Goal: Information Seeking & Learning: Compare options

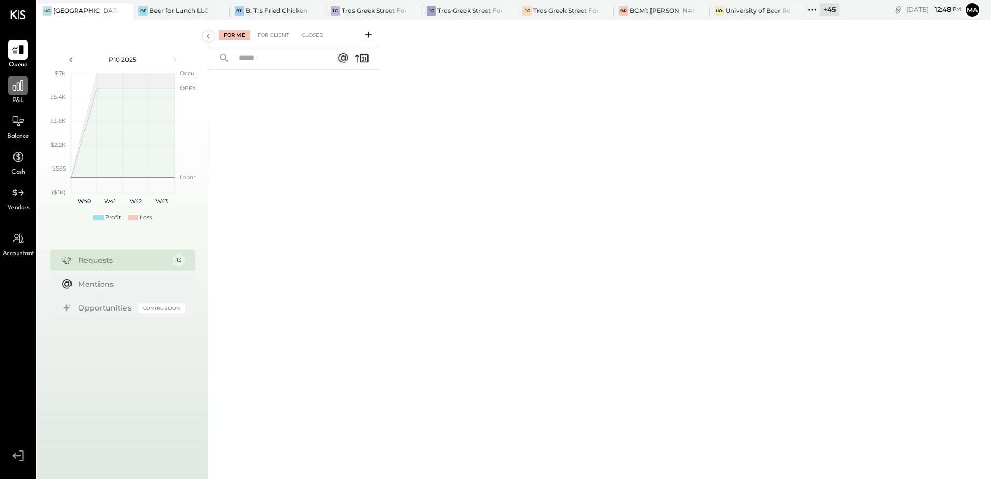
click at [12, 93] on div at bounding box center [18, 86] width 20 height 20
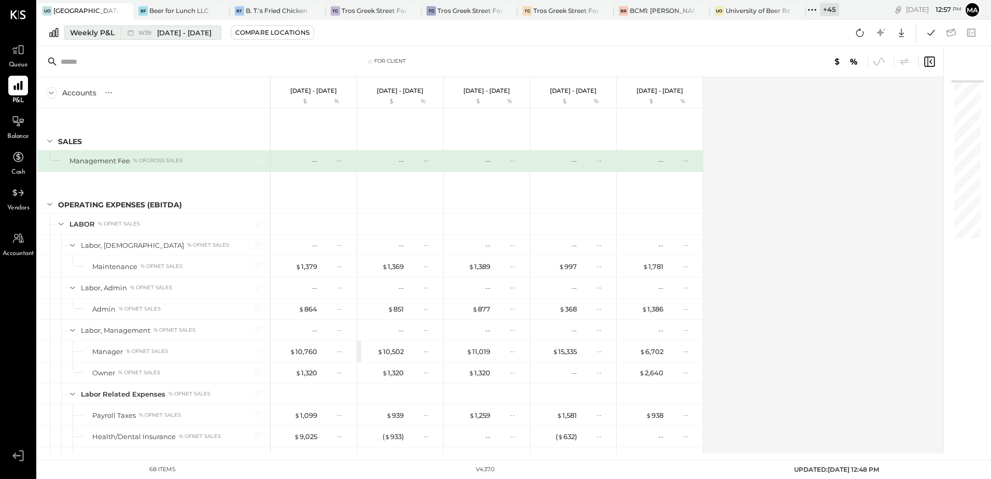
click at [101, 30] on div "Weekly P&L" at bounding box center [92, 32] width 45 height 10
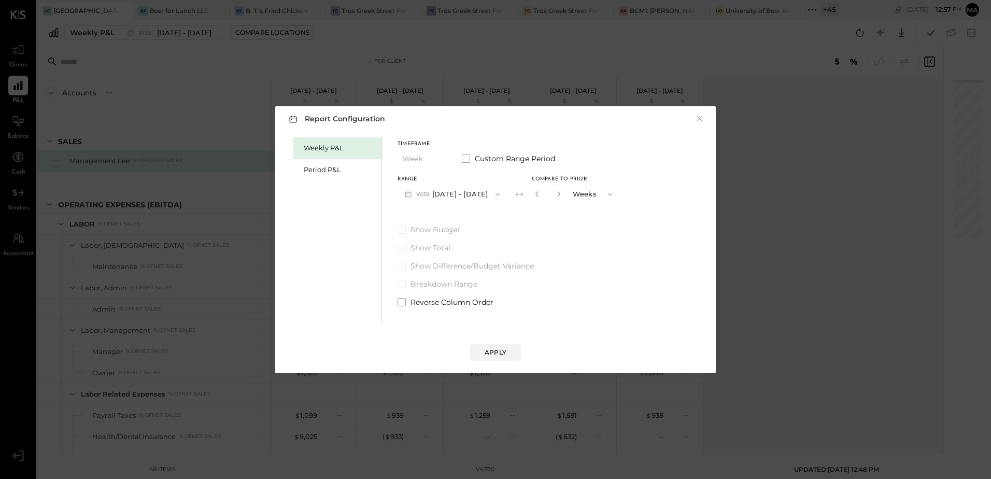
click at [739, 21] on div "Report Configuration × Weekly P&L Period P&L Timeframe Week Custom Range Period…" at bounding box center [495, 239] width 991 height 479
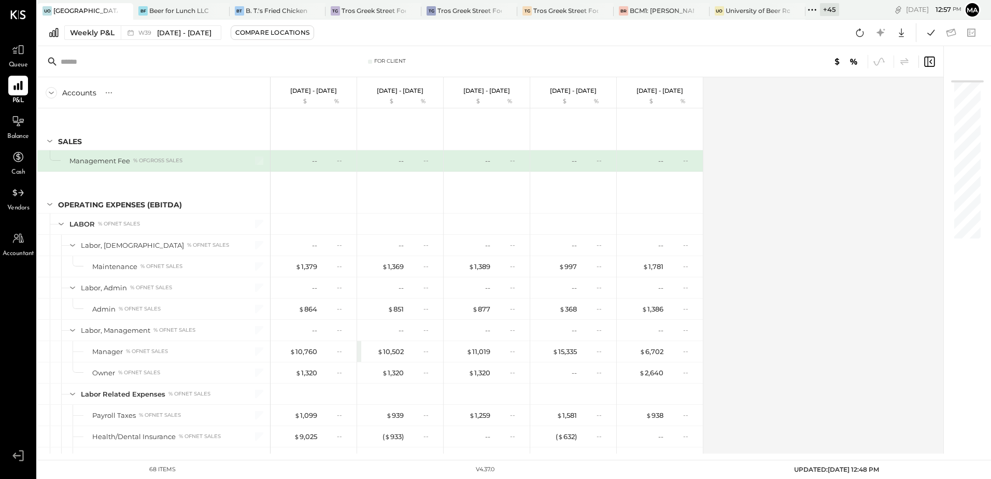
click at [811, 10] on icon at bounding box center [811, 9] width 13 height 13
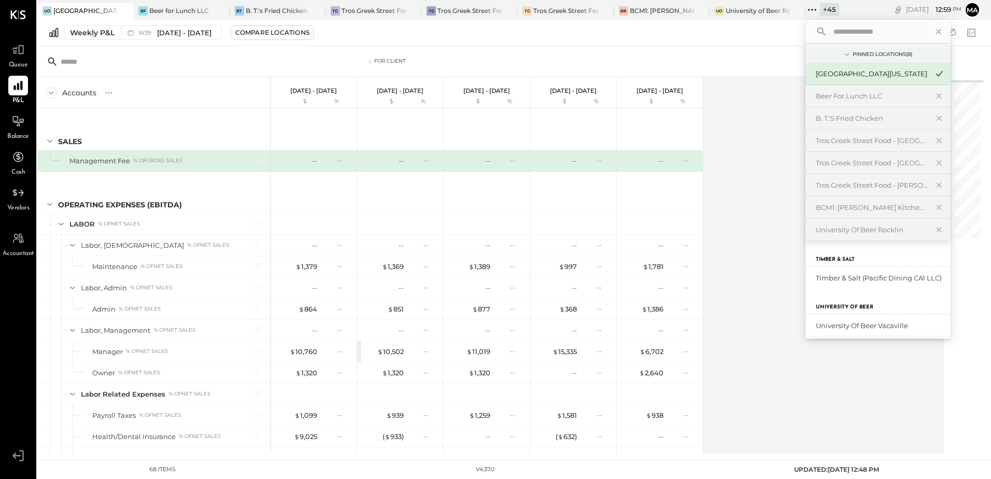
click at [776, 348] on div "Accounts S % GL Sep 22 - 28, 2025 $ % Sep 15 - 21, 2025 $ % Sep 8 - 14, 2025 $ …" at bounding box center [490, 265] width 907 height 376
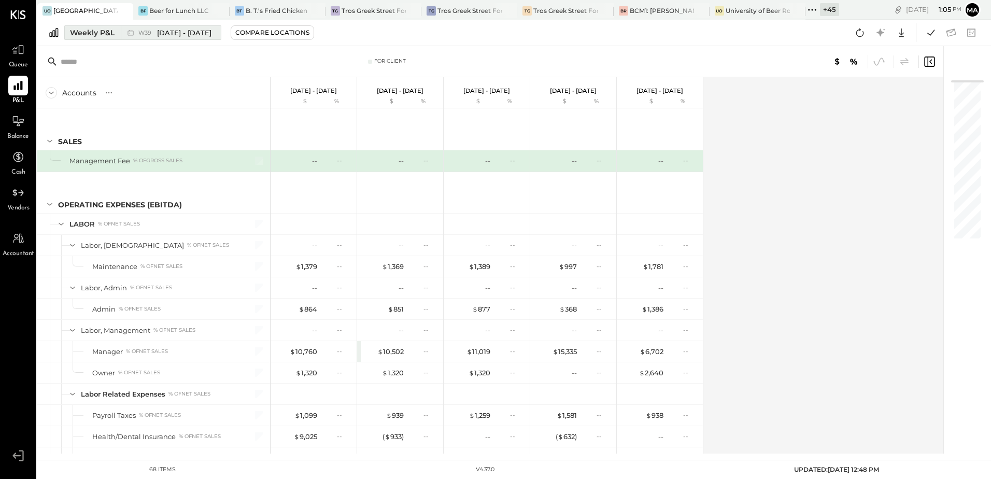
click at [104, 38] on button "Weekly P&L W39 [DATE] - [DATE]" at bounding box center [142, 32] width 157 height 15
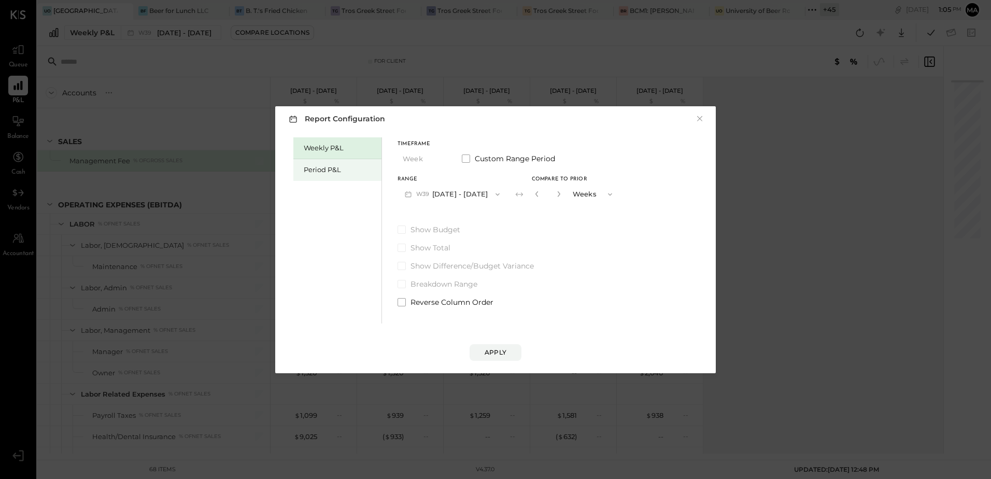
click at [312, 170] on div "Period P&L" at bounding box center [340, 170] width 73 height 10
click at [473, 196] on button "P10 [DATE] - [DATE]" at bounding box center [450, 193] width 106 height 19
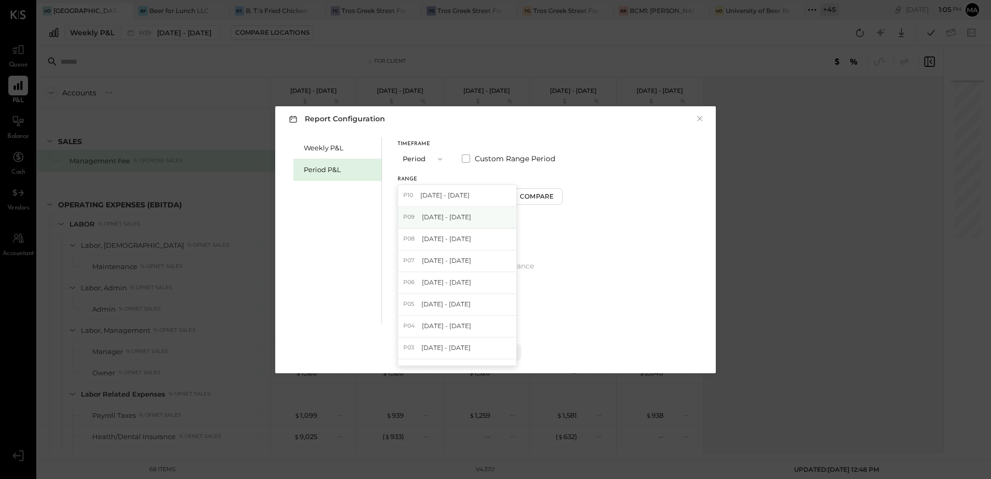
click at [471, 218] on span "[DATE] - [DATE]" at bounding box center [446, 216] width 49 height 9
click at [543, 197] on div "Compare" at bounding box center [538, 196] width 34 height 9
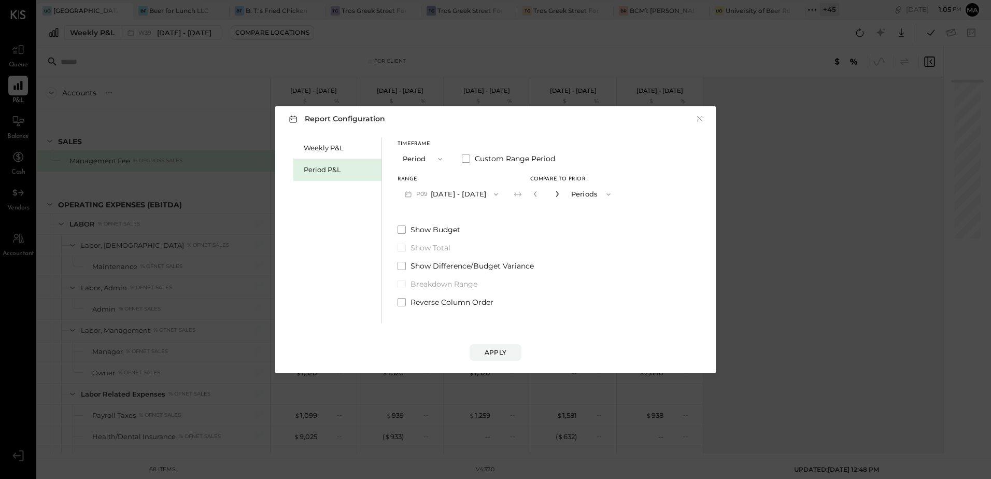
click at [560, 193] on icon "button" at bounding box center [557, 194] width 6 height 6
click at [538, 192] on icon "button" at bounding box center [535, 194] width 6 height 6
type input "*"
click at [497, 354] on div "Apply" at bounding box center [495, 352] width 22 height 9
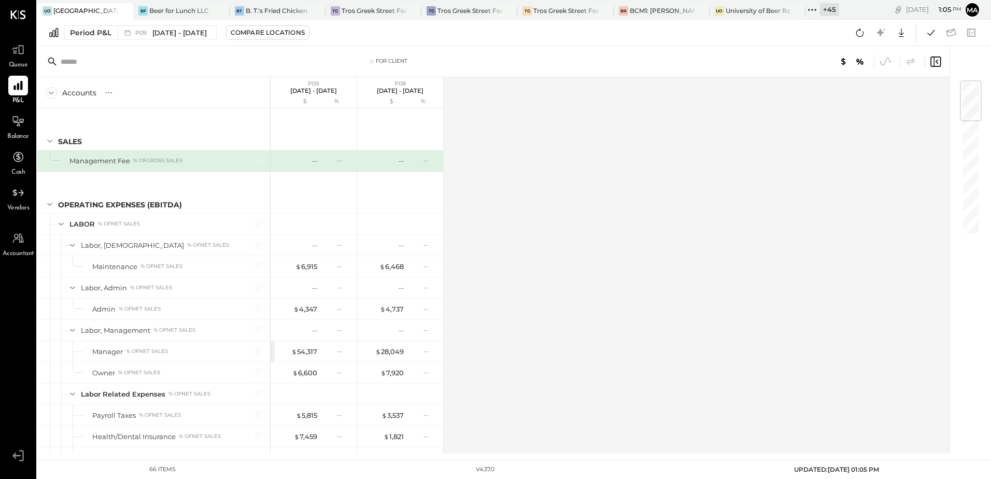
click at [830, 12] on div "+ 45" at bounding box center [829, 9] width 19 height 13
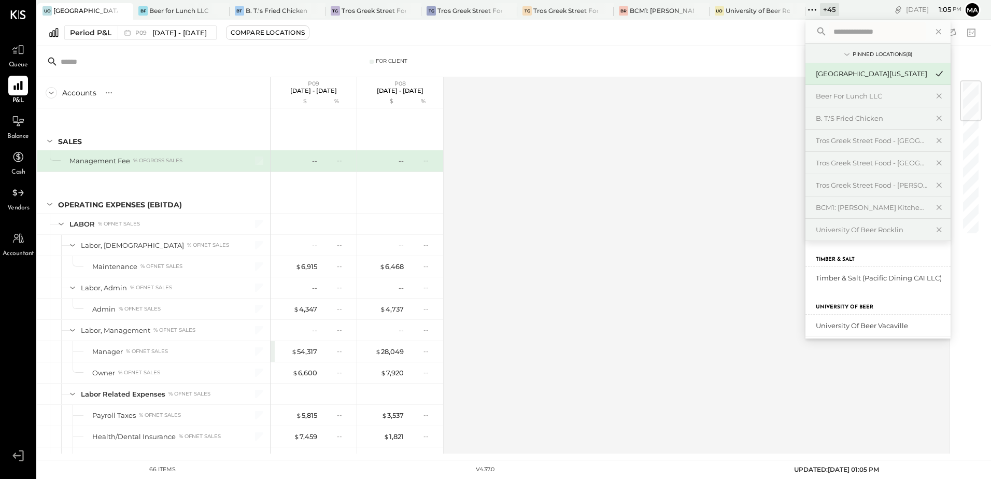
click at [849, 34] on input "text" at bounding box center [877, 31] width 96 height 19
type input "***"
click at [860, 276] on div "University of Beer [PERSON_NAME]" at bounding box center [872, 278] width 112 height 10
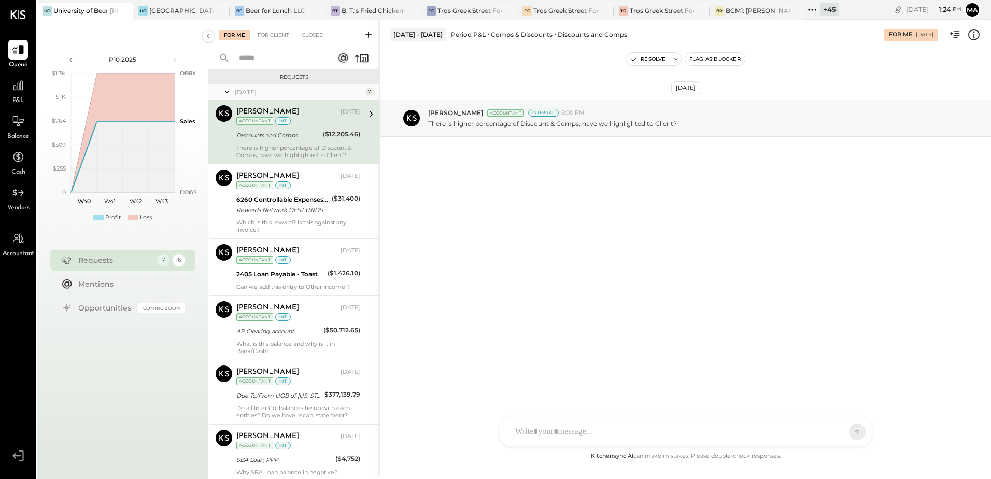
click at [269, 141] on div "[PERSON_NAME] [DATE] Accountant int Discounts and Comps ($12,205.46) There is h…" at bounding box center [298, 131] width 124 height 53
click at [540, 434] on div "SK [PERSON_NAME] [PERSON_NAME] [PERSON_NAME] [PERSON_NAME] S sbiggs MB [PERSON_…" at bounding box center [685, 403] width 373 height 87
click at [522, 381] on div at bounding box center [685, 387] width 351 height 41
click at [827, 433] on div "ALL" at bounding box center [824, 431] width 32 height 9
click at [831, 408] on div "INTERNAL" at bounding box center [838, 405] width 61 height 17
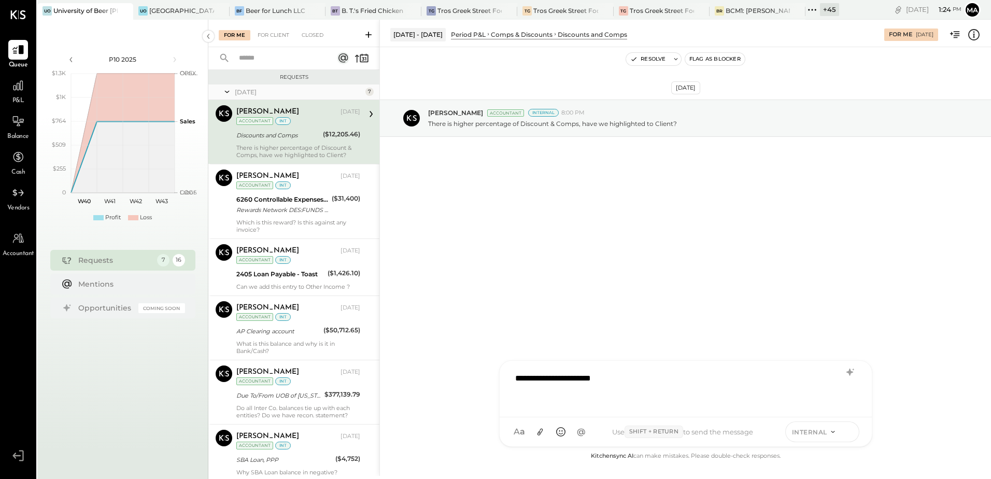
click at [849, 432] on icon at bounding box center [848, 431] width 9 height 10
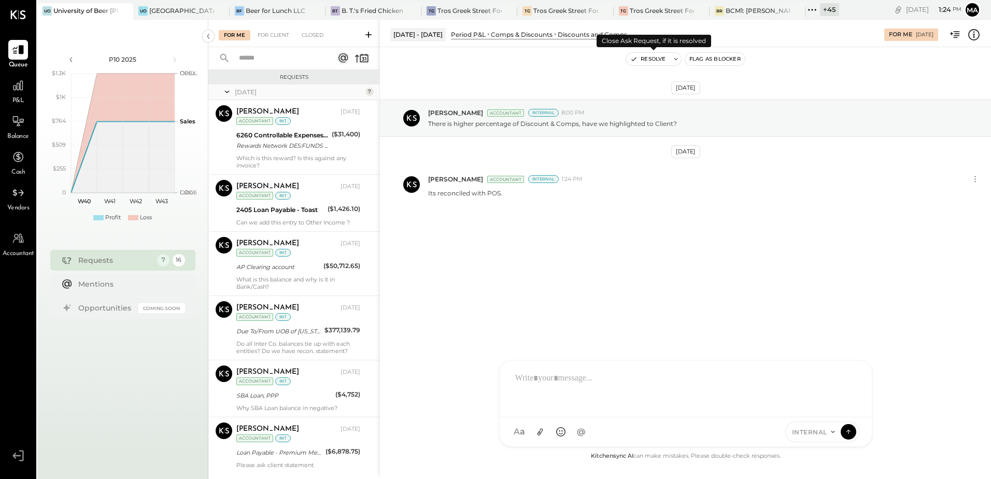
click at [648, 63] on button "Resolve" at bounding box center [648, 59] width 44 height 12
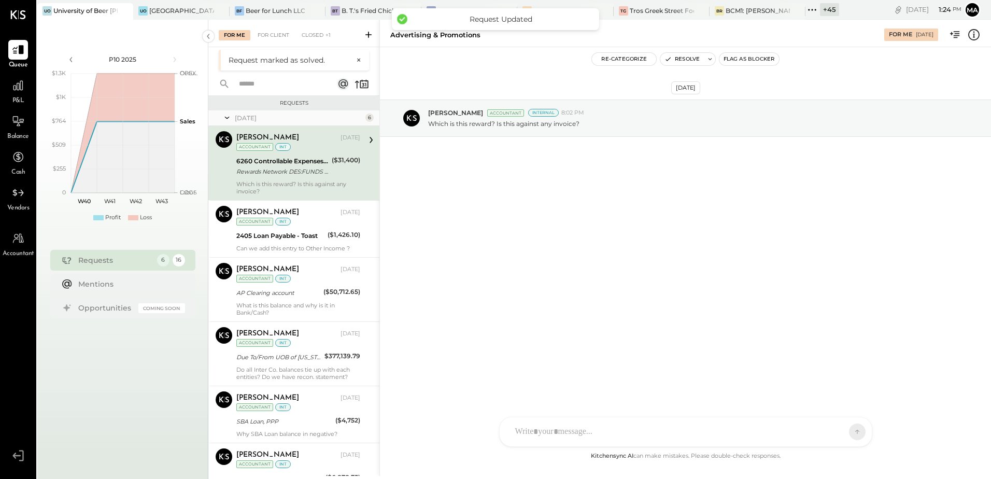
click at [290, 172] on div "Rewards Network DES:FUNDS ID:XXXXX-XXXXX0947 INDN:UNIVERSITY OF BEER CO ID:XXXX…" at bounding box center [282, 171] width 92 height 10
click at [302, 173] on div "Rewards Network DES:FUNDS ID:XXXXX-XXXXX0947 INDN:UNIVERSITY OF BEER CO ID:XXXX…" at bounding box center [282, 171] width 92 height 10
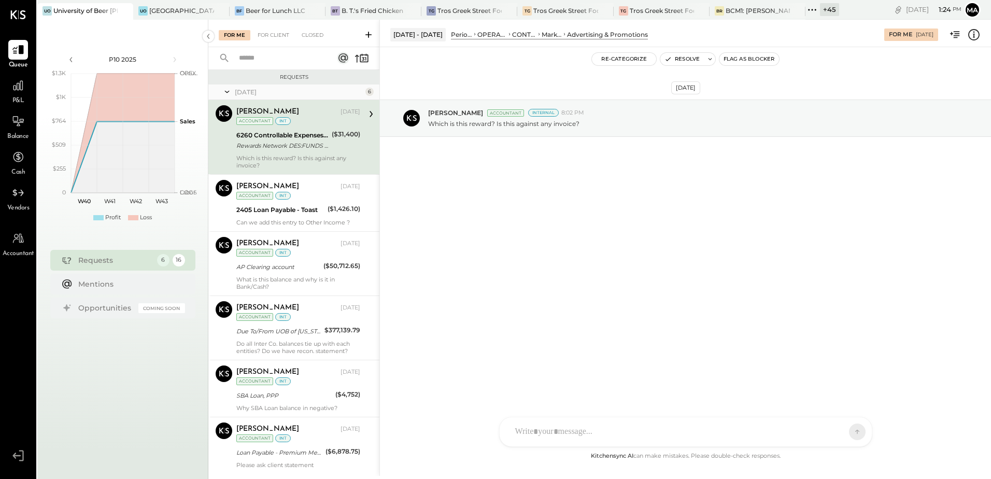
click at [305, 156] on div "Which is this reward? Is this against any invoice?" at bounding box center [298, 161] width 124 height 15
click at [975, 35] on icon at bounding box center [973, 34] width 13 height 13
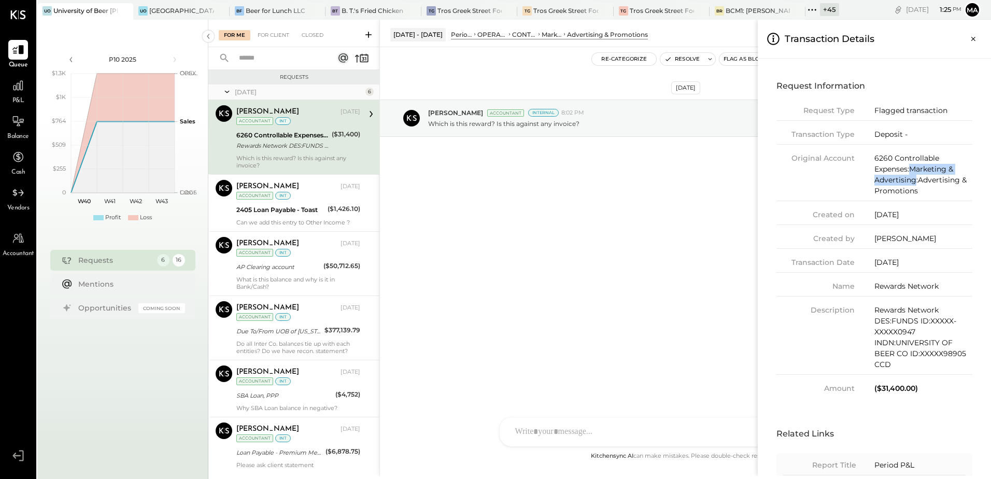
drag, startPoint x: 909, startPoint y: 168, endPoint x: 915, endPoint y: 184, distance: 16.4
click at [915, 184] on div "6260 Controllable Expenses:Marketing & Advertising:Advertising & Promotions" at bounding box center [923, 175] width 98 height 44
drag, startPoint x: 915, startPoint y: 184, endPoint x: 941, endPoint y: 197, distance: 29.9
click at [941, 197] on div "Original Account 6260 Controllable Expenses:Marketing & Advertising:Advertising…" at bounding box center [874, 177] width 196 height 48
drag, startPoint x: 911, startPoint y: 168, endPoint x: 946, endPoint y: 168, distance: 34.7
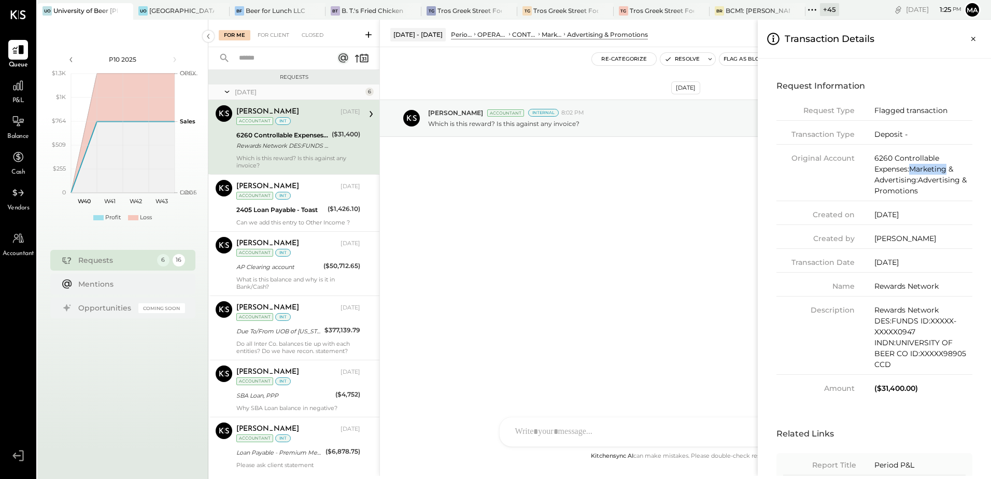
click at [946, 168] on div "6260 Controllable Expenses:Marketing & Advertising:Advertising & Promotions" at bounding box center [923, 175] width 98 height 44
copy div "Marketing"
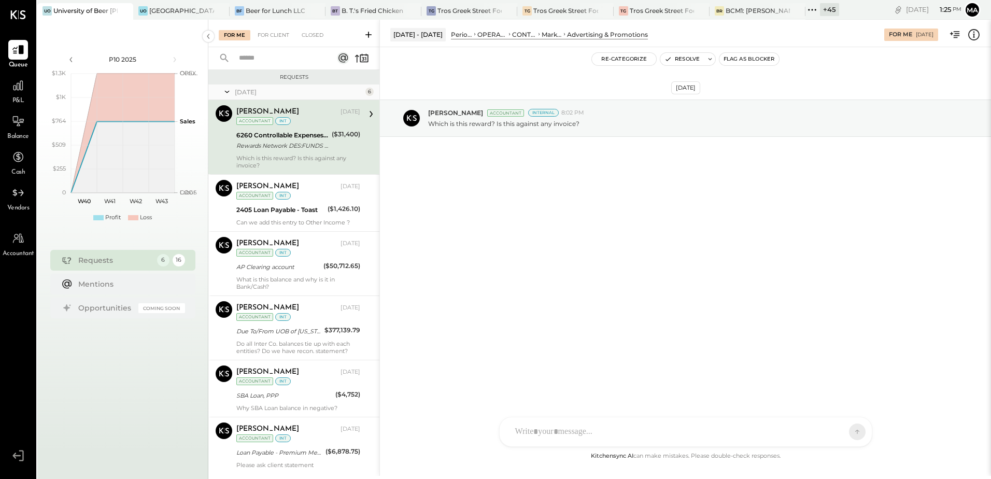
click at [528, 431] on div "For Me For Client Closed Requests [DATE] 6 [PERSON_NAME] Accountant [PERSON_NAM…" at bounding box center [599, 248] width 782 height 456
click at [538, 431] on div "SK [PERSON_NAME] [PERSON_NAME] [PERSON_NAME] [PERSON_NAME] S sbiggs MB [PERSON_…" at bounding box center [685, 432] width 373 height 30
click at [516, 378] on div "**********" at bounding box center [685, 387] width 351 height 41
click at [846, 431] on icon at bounding box center [848, 431] width 9 height 10
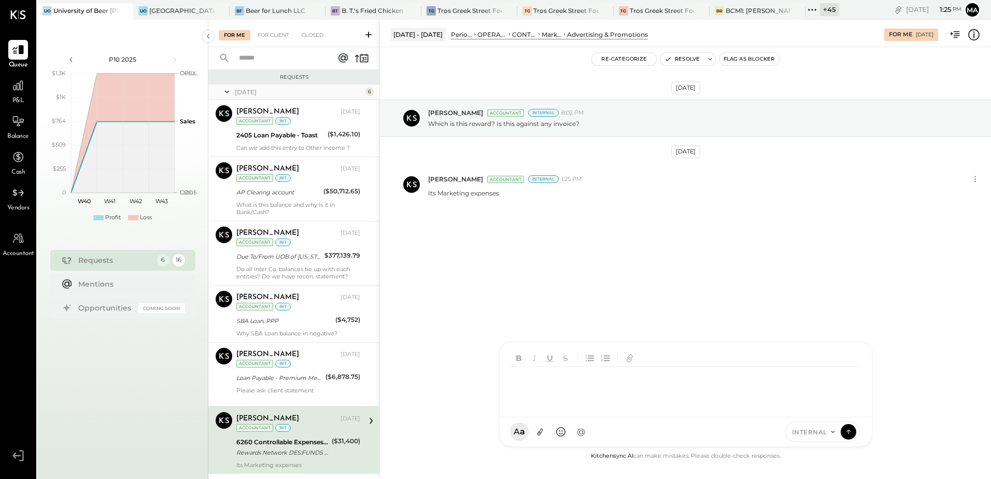
click at [972, 39] on icon at bounding box center [973, 34] width 13 height 13
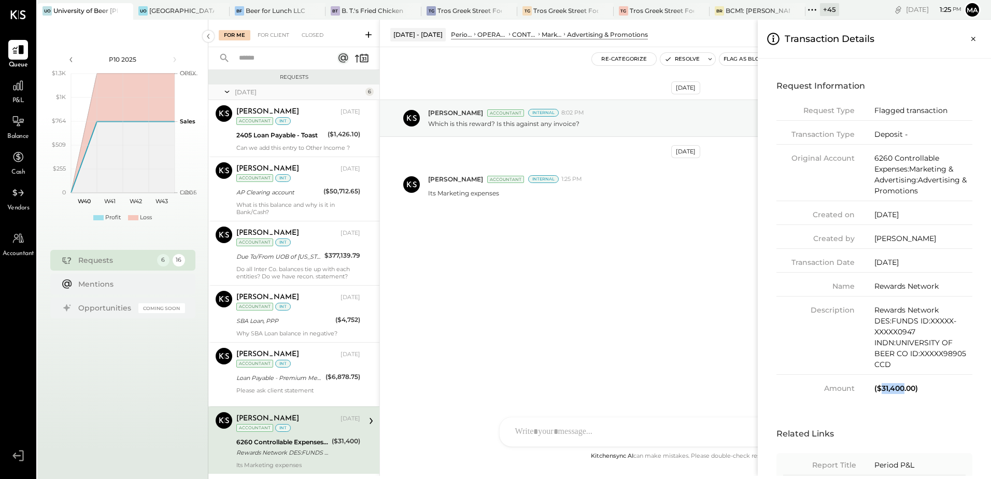
drag, startPoint x: 882, startPoint y: 389, endPoint x: 903, endPoint y: 389, distance: 20.7
click at [903, 389] on div "($31,400.00)" at bounding box center [923, 388] width 98 height 11
copy div "31,400"
drag, startPoint x: 875, startPoint y: 285, endPoint x: 937, endPoint y: 284, distance: 62.2
click at [937, 284] on div "Rewards Network" at bounding box center [923, 286] width 98 height 11
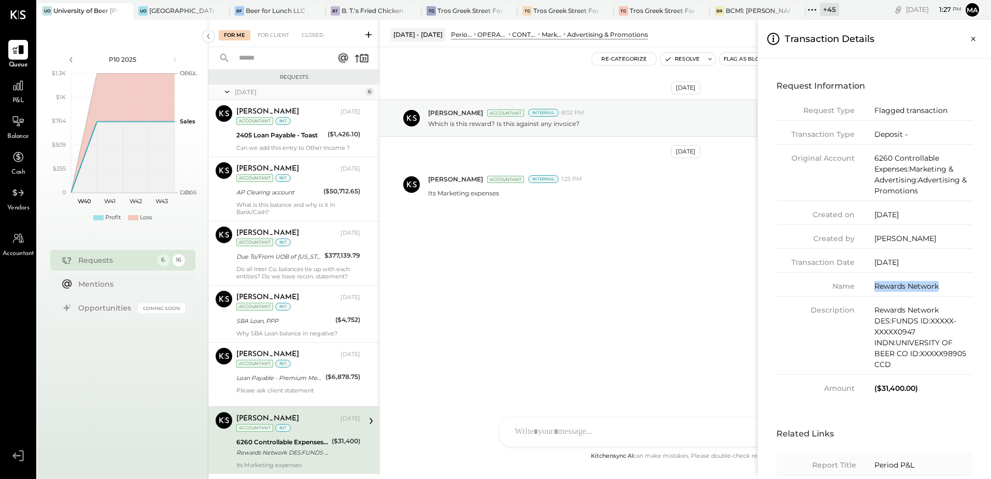
copy div "Rewards Network"
drag, startPoint x: 882, startPoint y: 387, endPoint x: 915, endPoint y: 388, distance: 32.6
click at [915, 388] on div "($31,400.00)" at bounding box center [923, 388] width 98 height 11
copy div "31,400.00"
click at [971, 38] on icon "Close panel" at bounding box center [973, 39] width 10 height 10
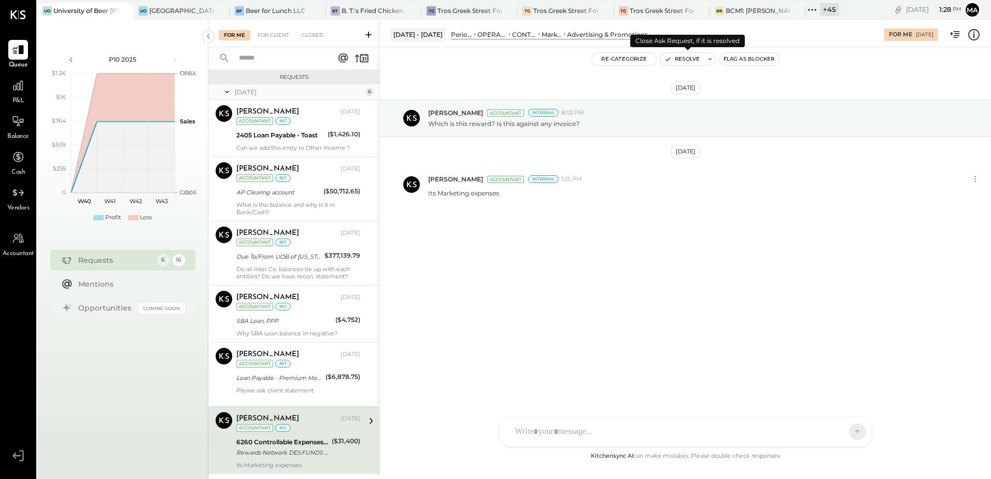
click at [676, 58] on button "Resolve" at bounding box center [682, 59] width 44 height 12
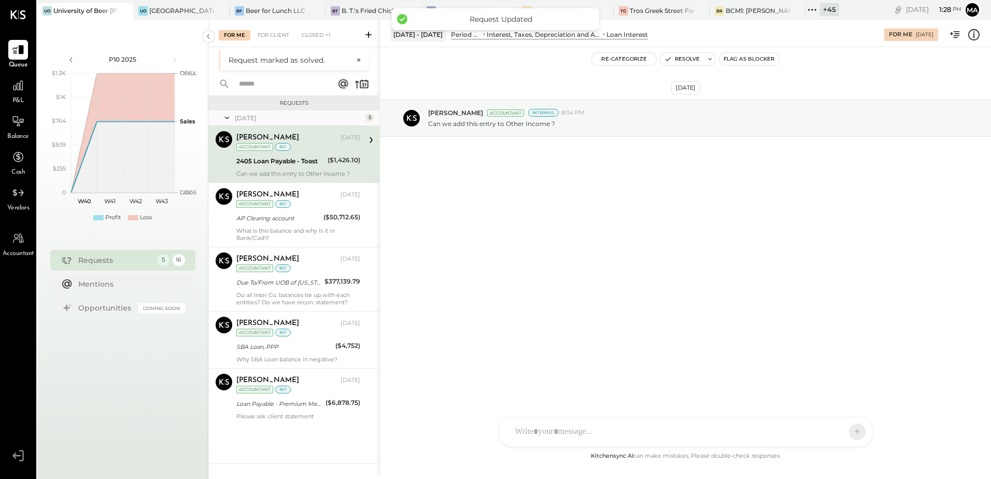
click at [305, 169] on div "[PERSON_NAME] [DATE] Accountant int 2405 Loan Payable - Toast ($1,426.10) Can w…" at bounding box center [298, 154] width 124 height 46
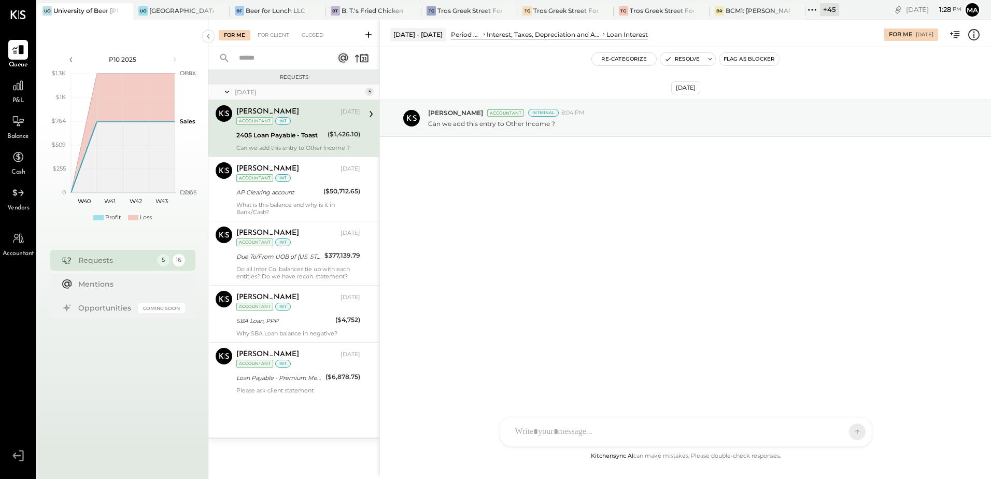
click at [299, 138] on div "2405 Loan Payable - Toast" at bounding box center [280, 135] width 88 height 10
click at [271, 143] on div "[PERSON_NAME] [DATE] Accountant int 2405 Loan Payable - Toast ($1,426.10) Can w…" at bounding box center [298, 128] width 124 height 46
click at [980, 38] on icon at bounding box center [973, 34] width 13 height 13
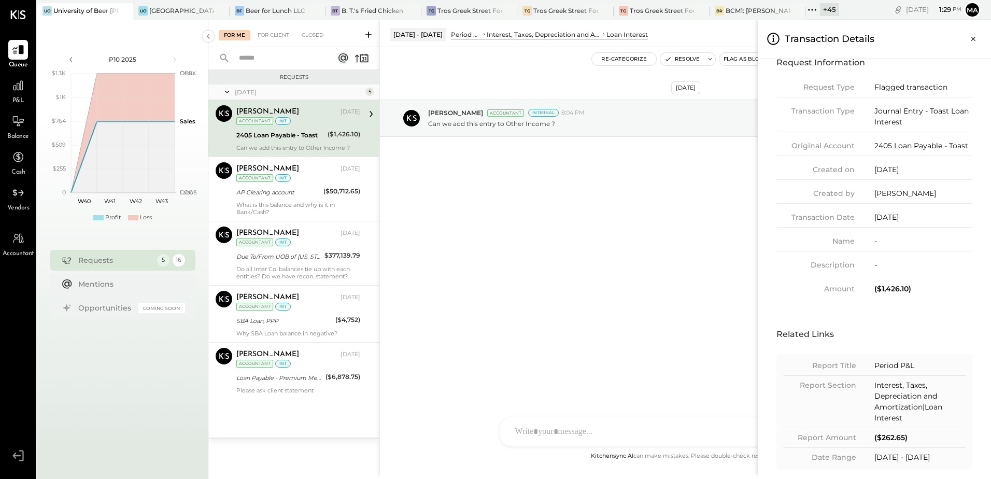
scroll to position [36, 0]
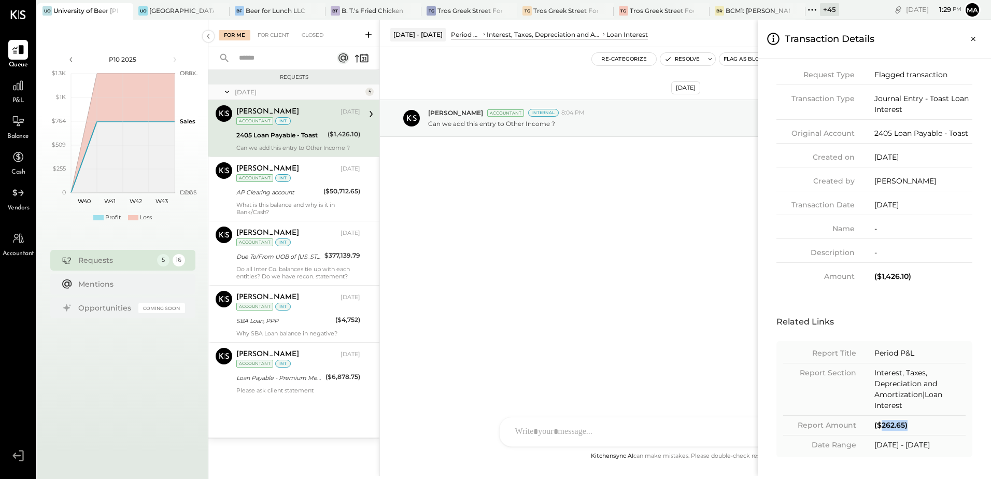
drag, startPoint x: 879, startPoint y: 427, endPoint x: 906, endPoint y: 422, distance: 26.8
click at [906, 422] on div "($262.65)" at bounding box center [919, 425] width 91 height 11
copy div "262.65)"
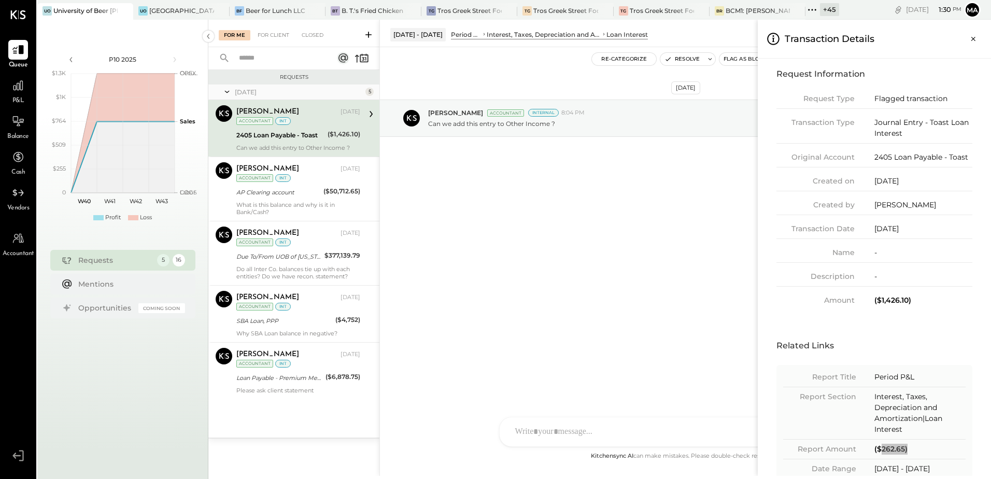
scroll to position [0, 0]
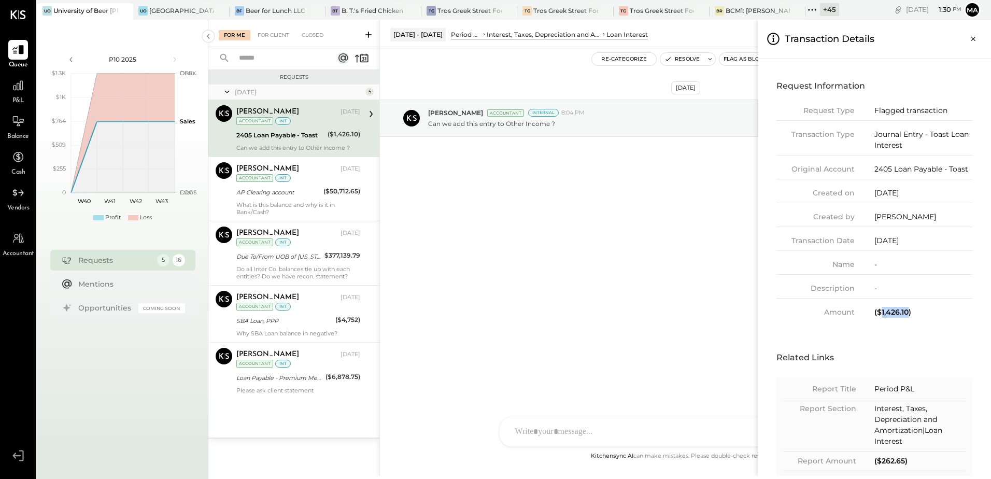
drag, startPoint x: 879, startPoint y: 310, endPoint x: 907, endPoint y: 309, distance: 28.0
click at [907, 309] on div "($1,426.10)" at bounding box center [923, 312] width 98 height 11
copy div "1,426.10"
click at [970, 39] on icon "Close panel" at bounding box center [973, 39] width 10 height 10
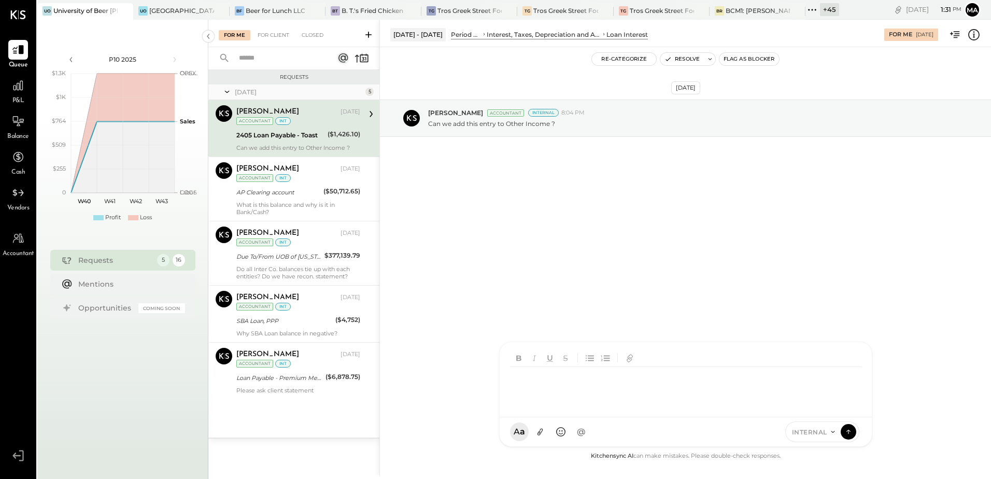
click at [521, 437] on div "SK [PERSON_NAME] [PERSON_NAME] [PERSON_NAME] [PERSON_NAME] S sbiggs MB [PERSON_…" at bounding box center [685, 393] width 373 height 105
drag, startPoint x: 537, startPoint y: 381, endPoint x: 510, endPoint y: 377, distance: 27.3
click at [510, 377] on div "**" at bounding box center [685, 387] width 351 height 41
click at [537, 377] on div "******" at bounding box center [685, 387] width 351 height 41
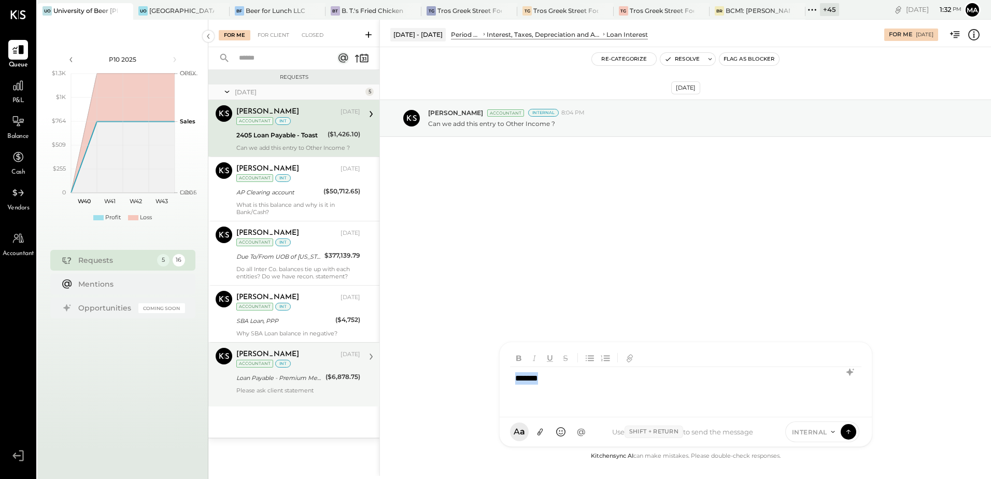
drag, startPoint x: 563, startPoint y: 385, endPoint x: 372, endPoint y: 382, distance: 191.7
click at [372, 382] on div "For Me For Client Closed Requests [DATE] 5 [PERSON_NAME] Accountant [PERSON_NAM…" at bounding box center [599, 248] width 782 height 456
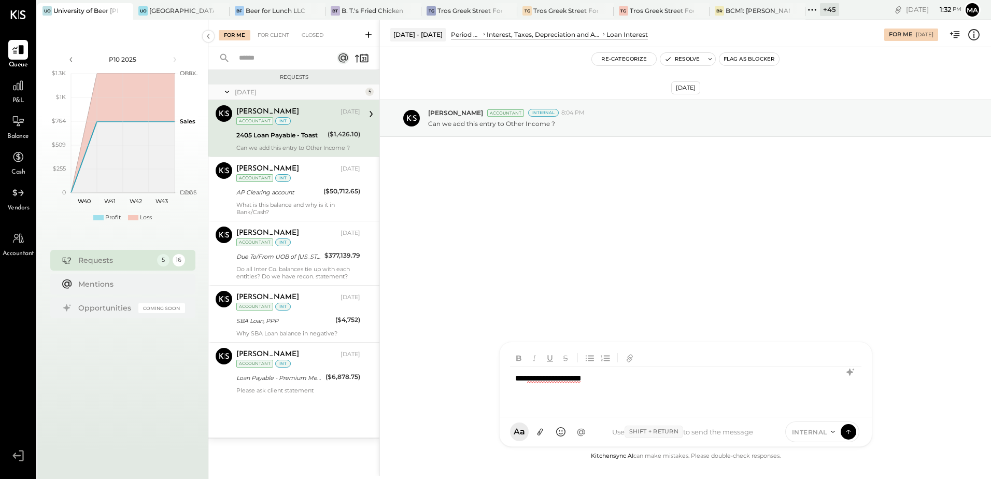
click at [558, 383] on div "**********" at bounding box center [685, 387] width 351 height 41
click at [450, 413] on span "adjustment" at bounding box center [455, 414] width 36 height 10
drag, startPoint x: 615, startPoint y: 378, endPoint x: 674, endPoint y: 400, distance: 63.1
click at [615, 378] on div "**********" at bounding box center [685, 387] width 351 height 41
click at [846, 433] on icon at bounding box center [848, 431] width 9 height 10
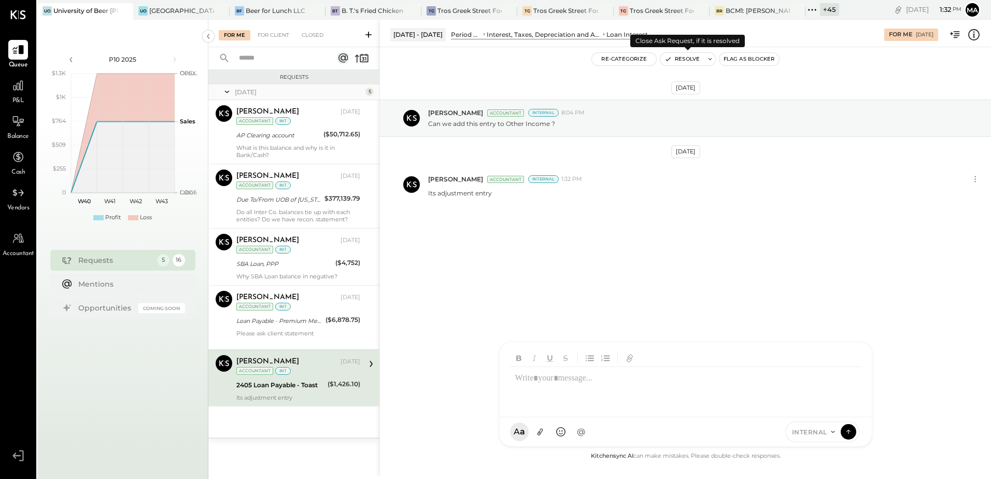
click at [681, 57] on button "Resolve" at bounding box center [682, 59] width 44 height 12
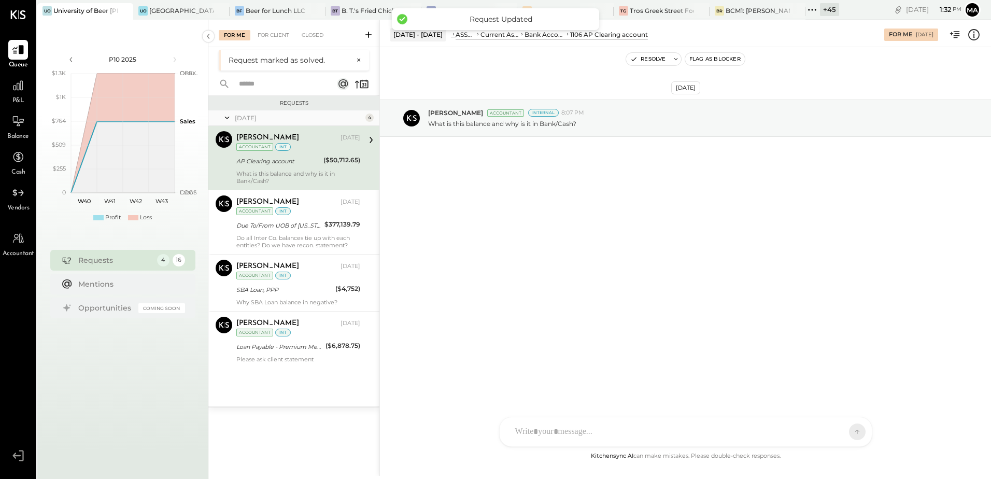
click at [310, 170] on div "What is this balance and why is it in Bank/Cash?" at bounding box center [298, 177] width 124 height 15
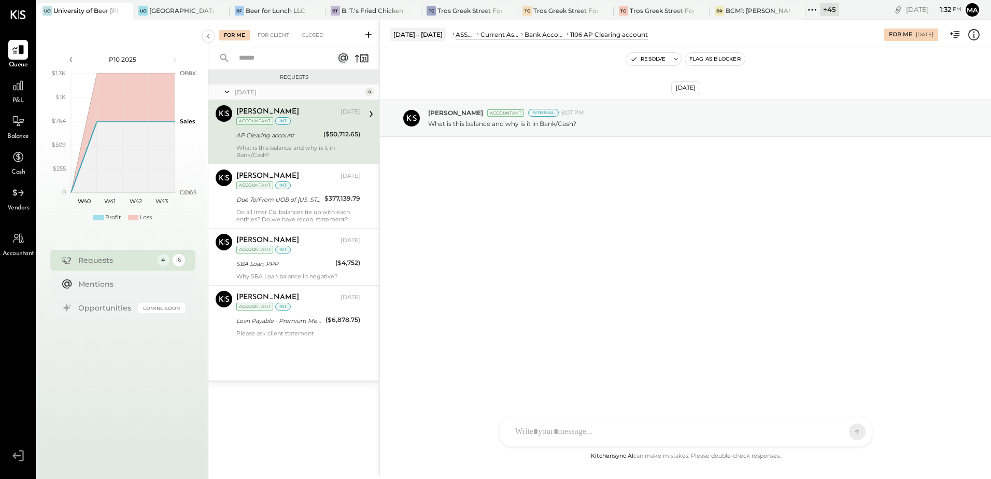
click at [970, 35] on icon at bounding box center [973, 34] width 13 height 13
click at [461, 268] on div "For Me For Client Closed Requests [DATE] 4 [PERSON_NAME] Accountant [PERSON_NAM…" at bounding box center [599, 248] width 782 height 456
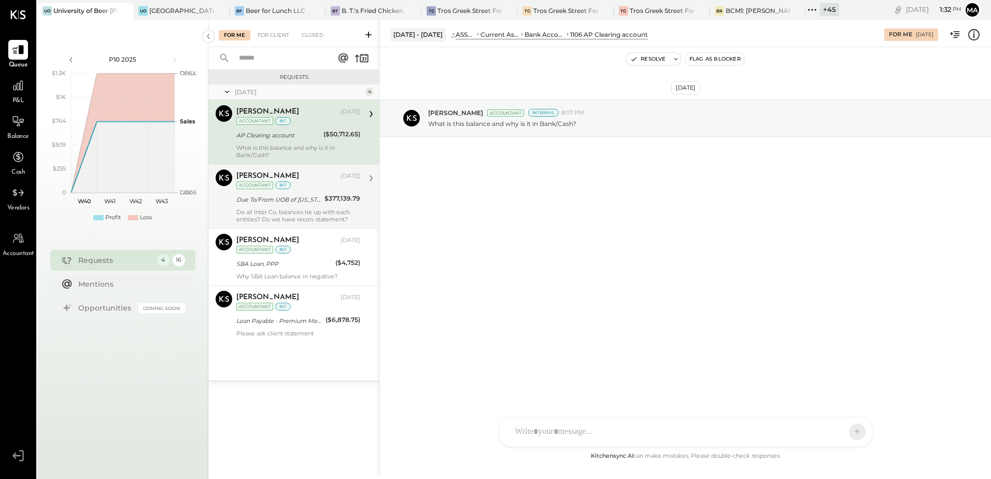
click at [299, 207] on div "[PERSON_NAME] [DATE] Accountant int Due To/From UOB of [US_STATE] $377,139.79 D…" at bounding box center [298, 195] width 124 height 53
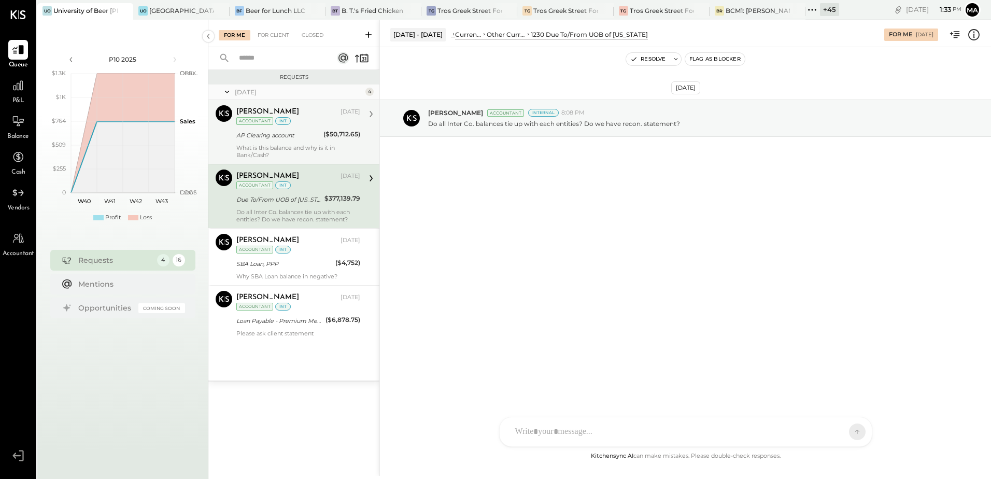
click at [529, 433] on div "SK [PERSON_NAME] [PERSON_NAME] [PERSON_NAME] [PERSON_NAME] S sbiggs MB [PERSON_…" at bounding box center [685, 432] width 373 height 30
click at [848, 430] on icon at bounding box center [848, 430] width 4 height 2
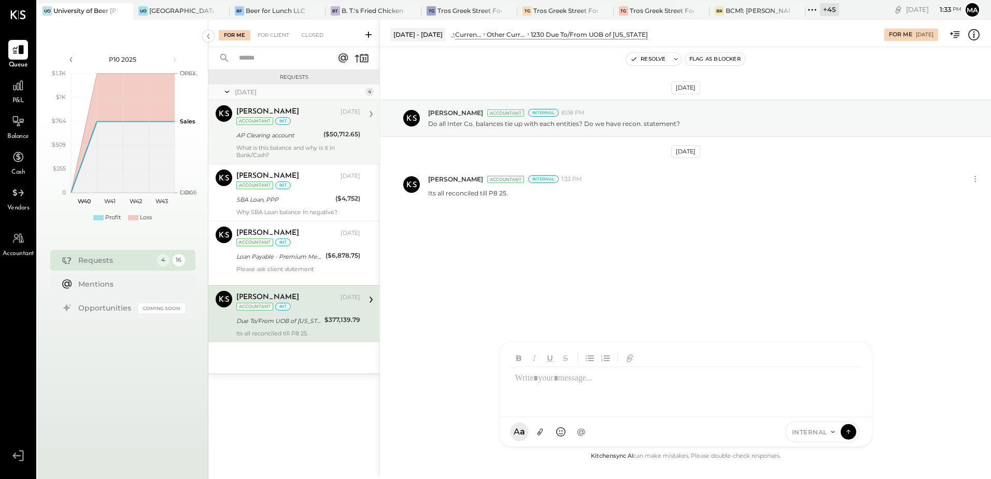
click at [299, 320] on div "Due To/From UOB of [US_STATE]" at bounding box center [278, 321] width 85 height 10
click at [654, 60] on button "Resolve" at bounding box center [648, 59] width 44 height 12
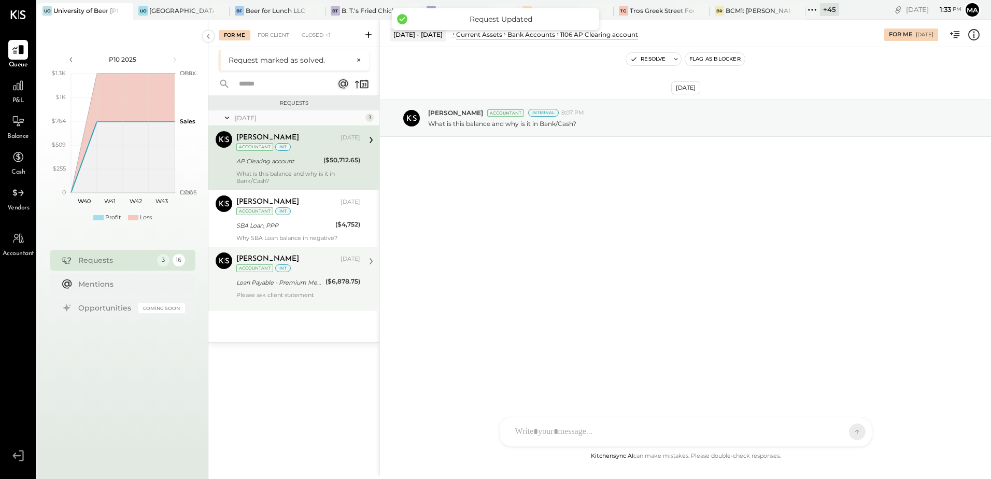
click at [298, 280] on div "Loan Payable - Premium Merchant Funding" at bounding box center [279, 282] width 86 height 10
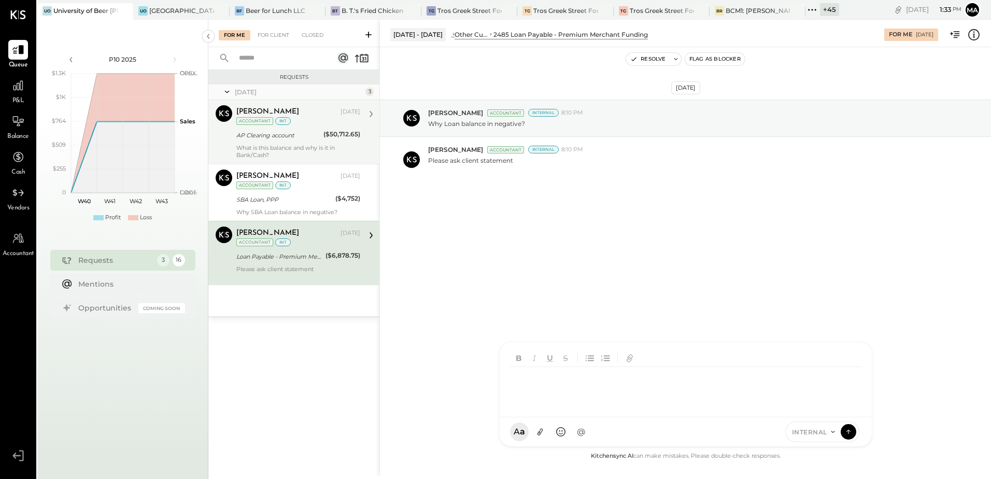
click at [549, 436] on div "SK [PERSON_NAME] [PERSON_NAME] [PERSON_NAME] [PERSON_NAME] S sbiggs MB [PERSON_…" at bounding box center [685, 393] width 373 height 105
click at [852, 432] on icon at bounding box center [848, 431] width 9 height 10
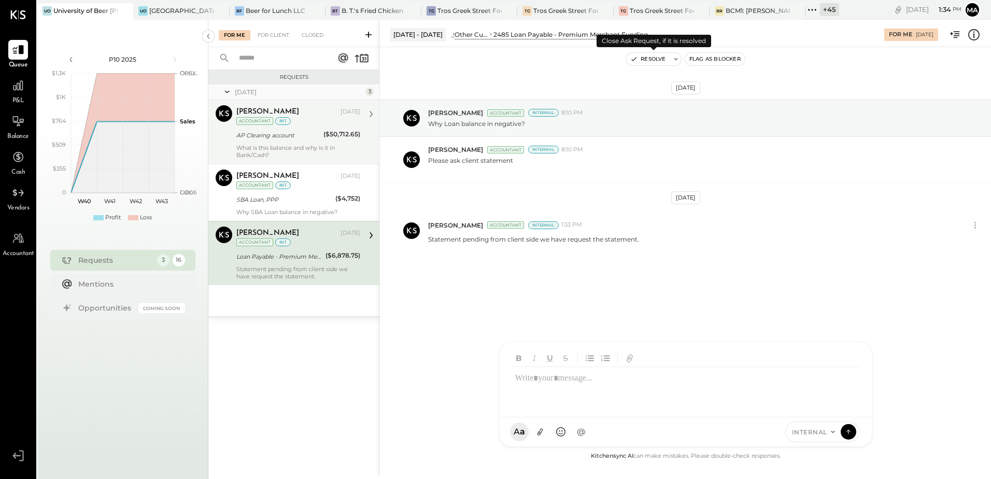
click at [657, 62] on button "Resolve" at bounding box center [648, 59] width 44 height 12
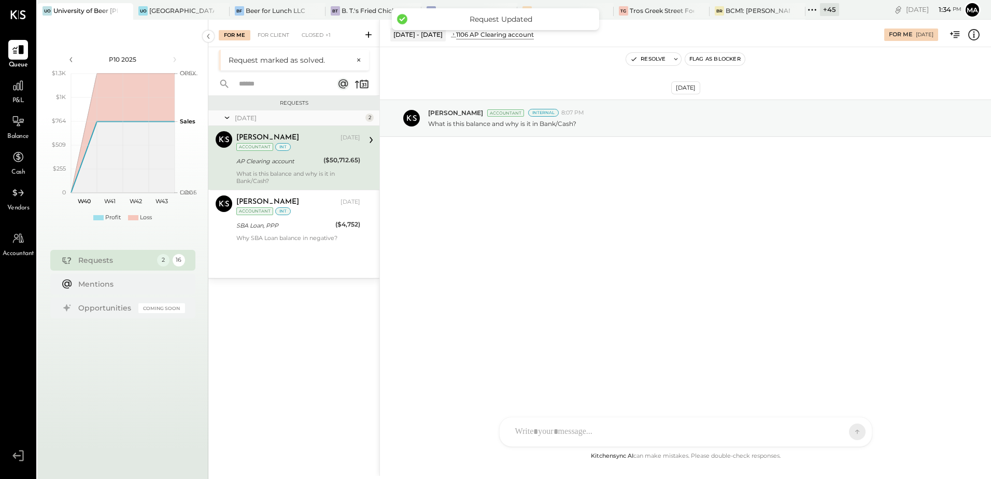
click at [296, 164] on div "AP Clearing account" at bounding box center [278, 161] width 84 height 10
click at [301, 227] on div "SBA Loan, PPP" at bounding box center [284, 225] width 96 height 10
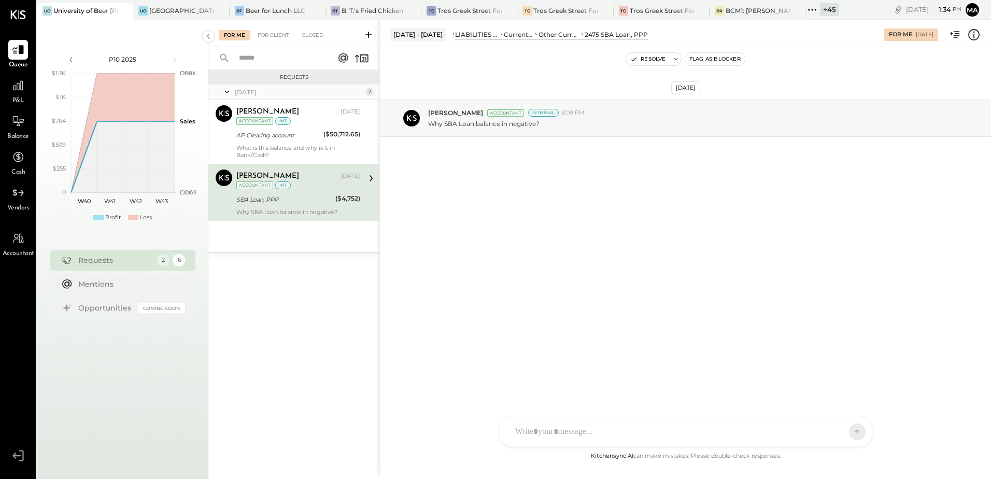
click at [568, 436] on div "SK [PERSON_NAME] [PERSON_NAME] [PERSON_NAME] [PERSON_NAME] S sbiggs MB [PERSON_…" at bounding box center [685, 432] width 373 height 30
click at [846, 431] on icon at bounding box center [848, 431] width 9 height 10
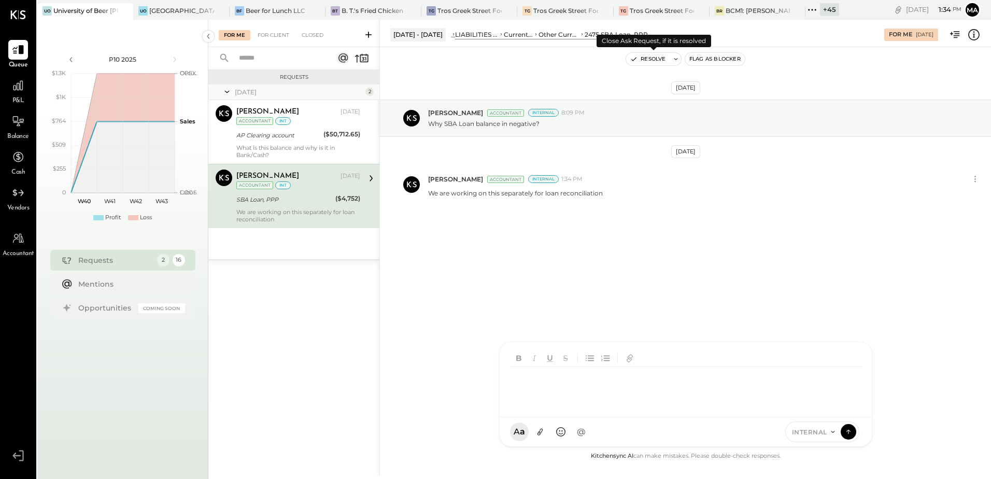
click at [657, 60] on button "Resolve" at bounding box center [648, 59] width 44 height 12
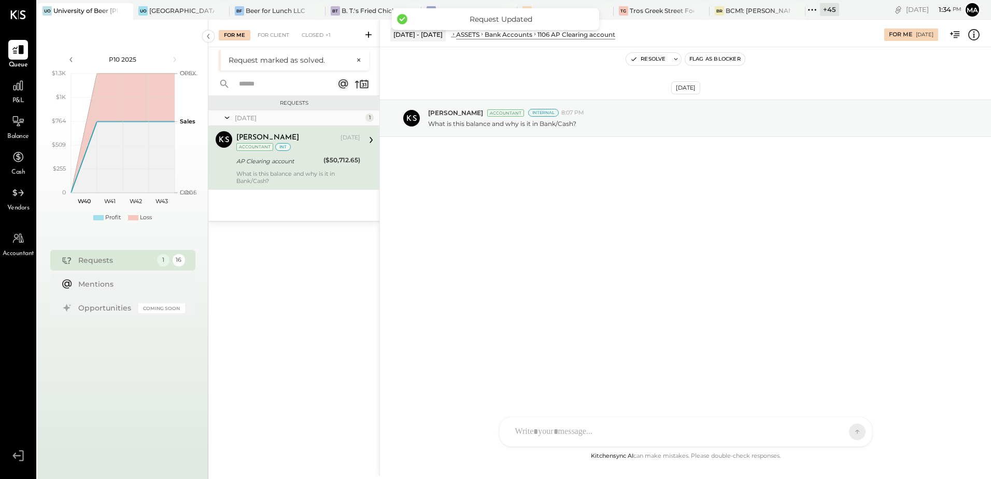
click at [290, 161] on div "AP Clearing account" at bounding box center [278, 161] width 84 height 10
click at [550, 434] on div "SK [PERSON_NAME] [PERSON_NAME] [PERSON_NAME] [PERSON_NAME] S sbiggs MB [PERSON_…" at bounding box center [685, 393] width 373 height 105
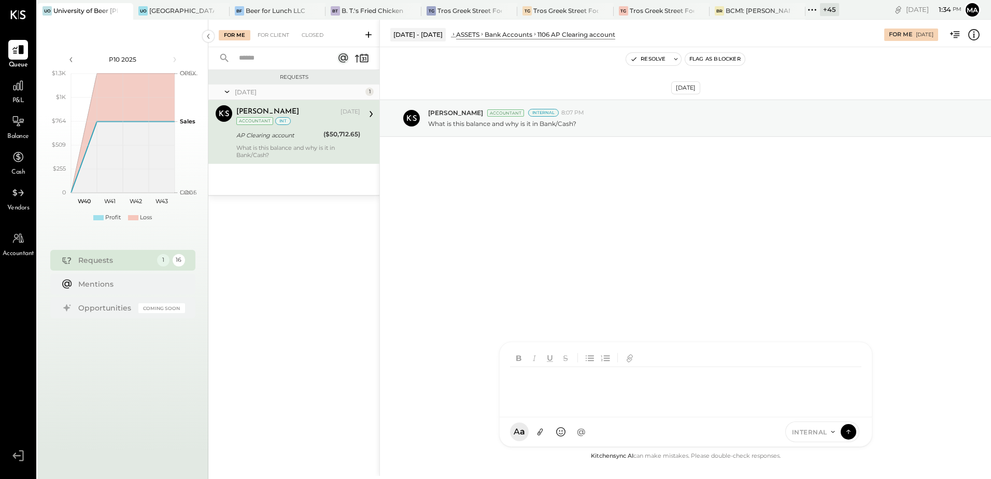
click at [294, 151] on div "What is this balance and why is it in Bank/Cash?" at bounding box center [298, 151] width 124 height 15
click at [547, 432] on div "SK [PERSON_NAME] [PERSON_NAME] [PERSON_NAME] [PERSON_NAME] S sbiggs MB [PERSON_…" at bounding box center [685, 432] width 373 height 30
click at [851, 434] on icon at bounding box center [848, 431] width 9 height 10
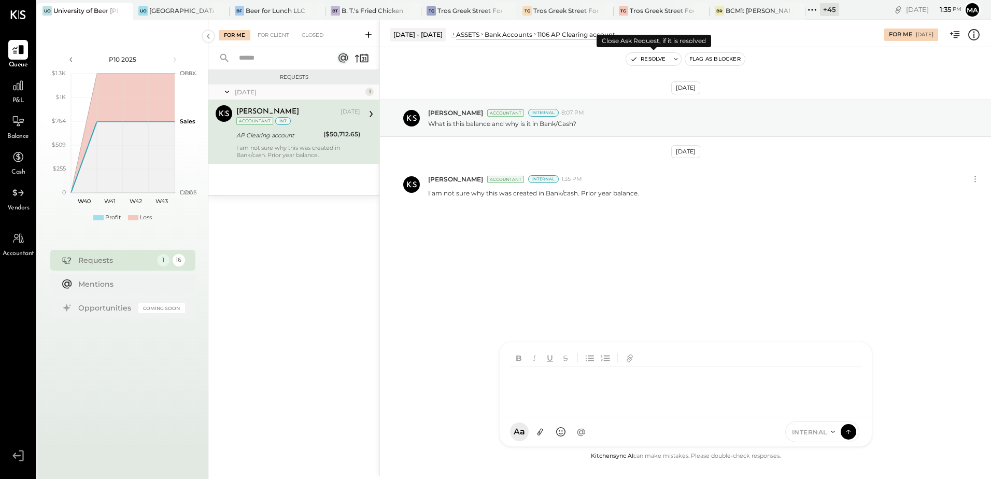
click at [651, 62] on button "Resolve" at bounding box center [648, 59] width 44 height 12
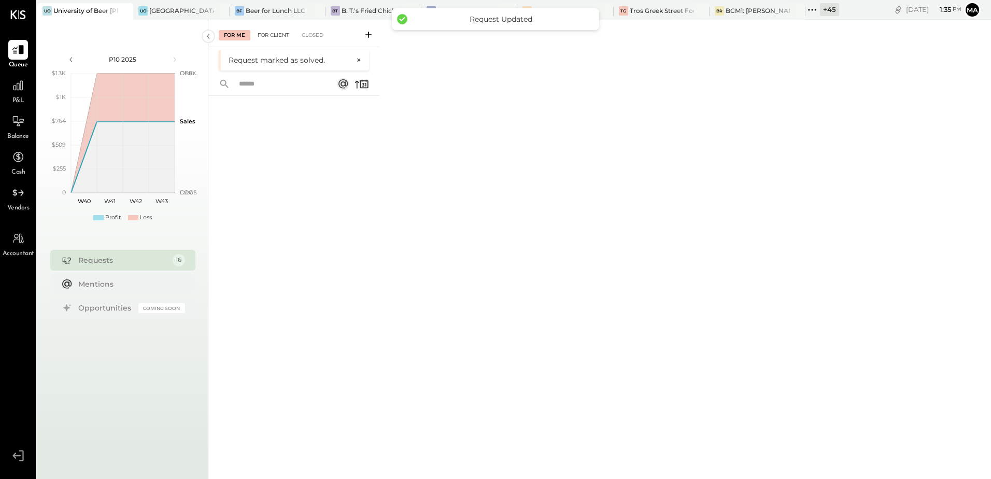
click at [271, 35] on div "For Client" at bounding box center [273, 35] width 42 height 10
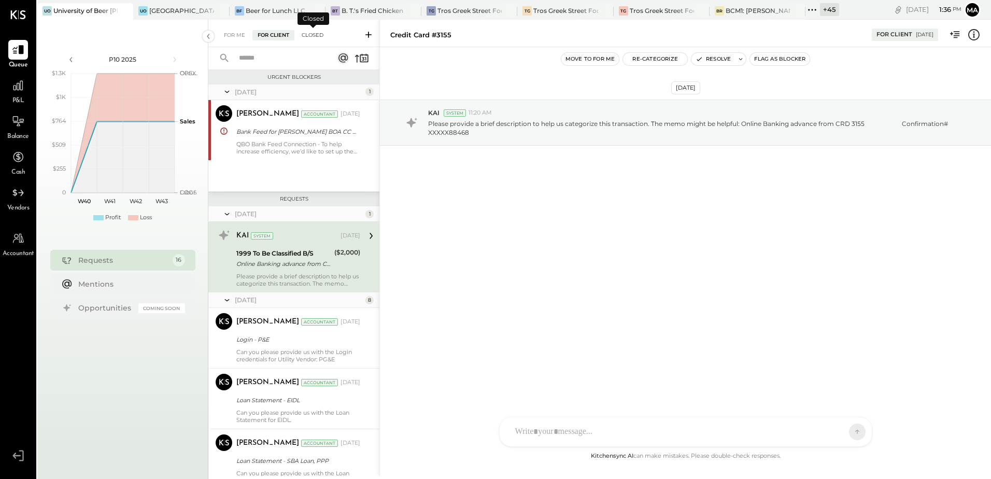
click at [312, 34] on div "Closed" at bounding box center [312, 35] width 32 height 10
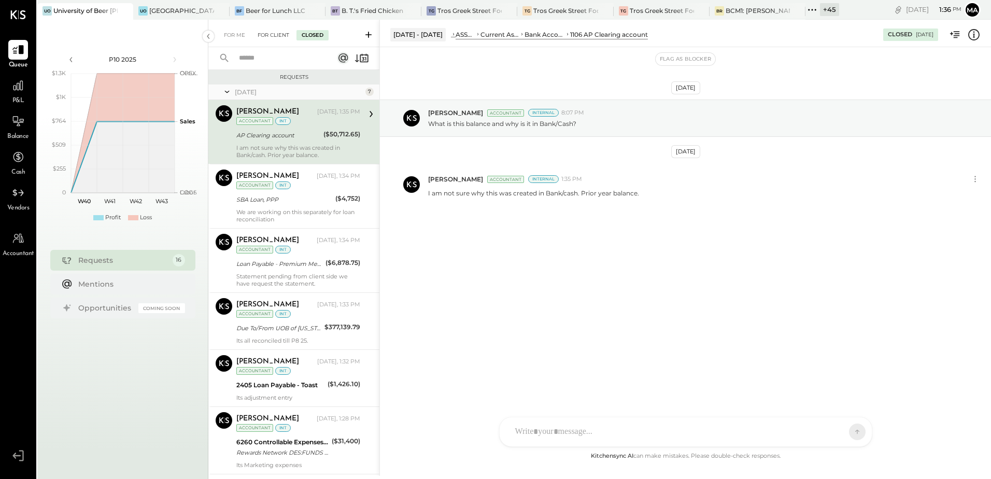
click at [268, 32] on div "For Client" at bounding box center [273, 35] width 42 height 10
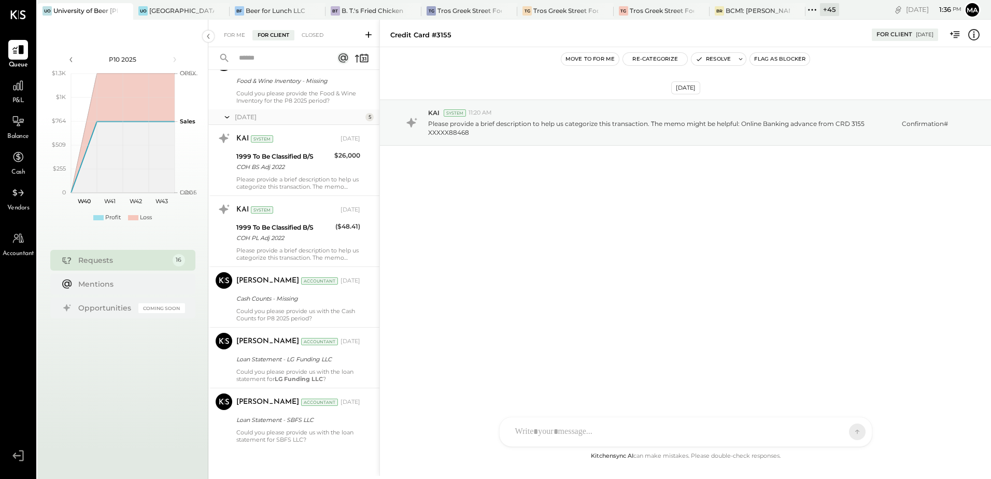
scroll to position [760, 0]
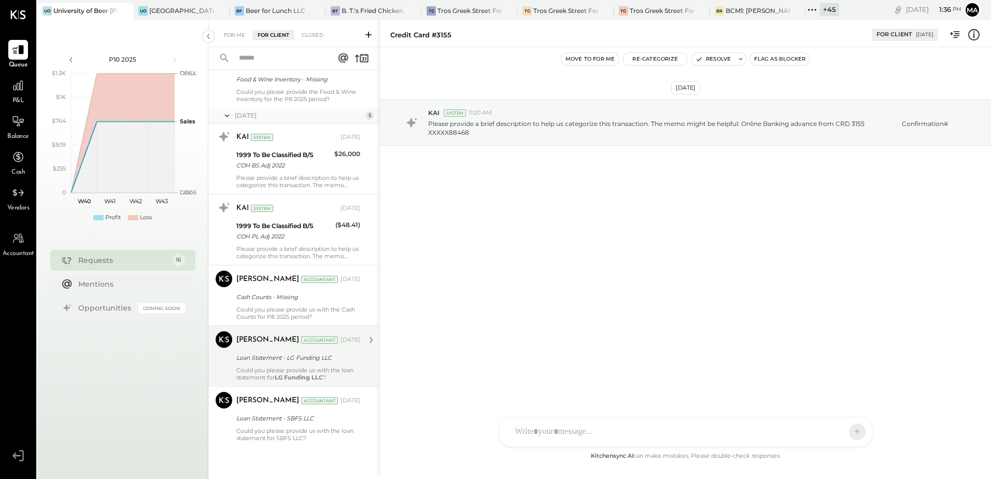
click at [319, 369] on div "Could you please provide us with the loan statement for LG Funding LLC ?" at bounding box center [298, 373] width 124 height 15
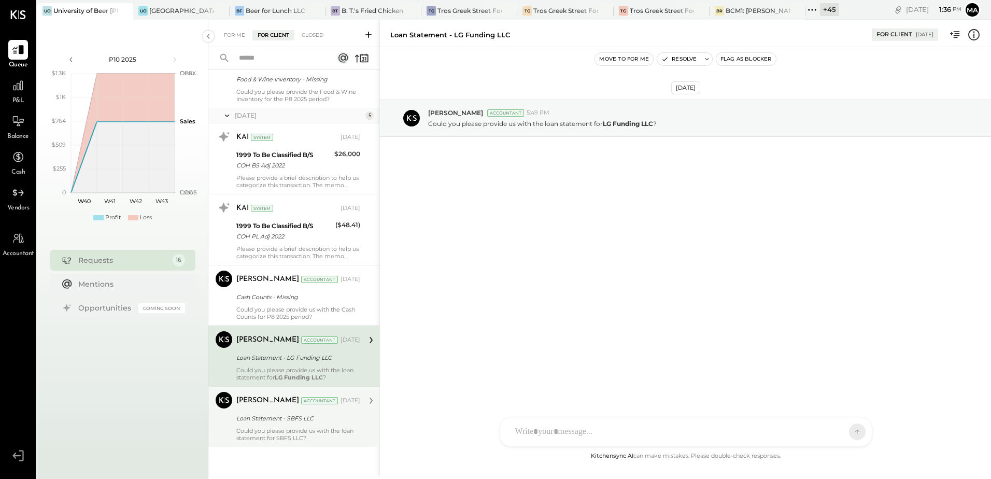
click at [305, 430] on div "Could you please provide us with the loan statement for SBFS LLC?" at bounding box center [298, 434] width 124 height 15
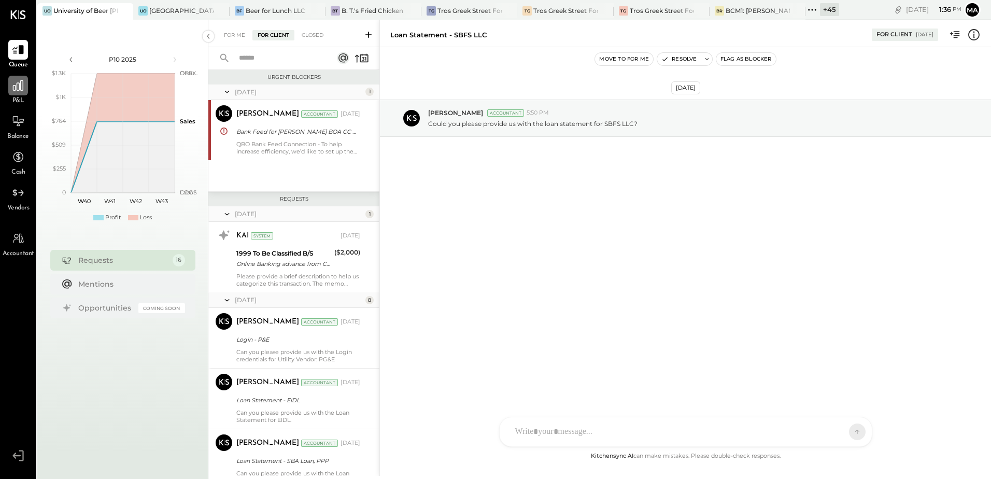
click at [12, 93] on div at bounding box center [18, 86] width 20 height 20
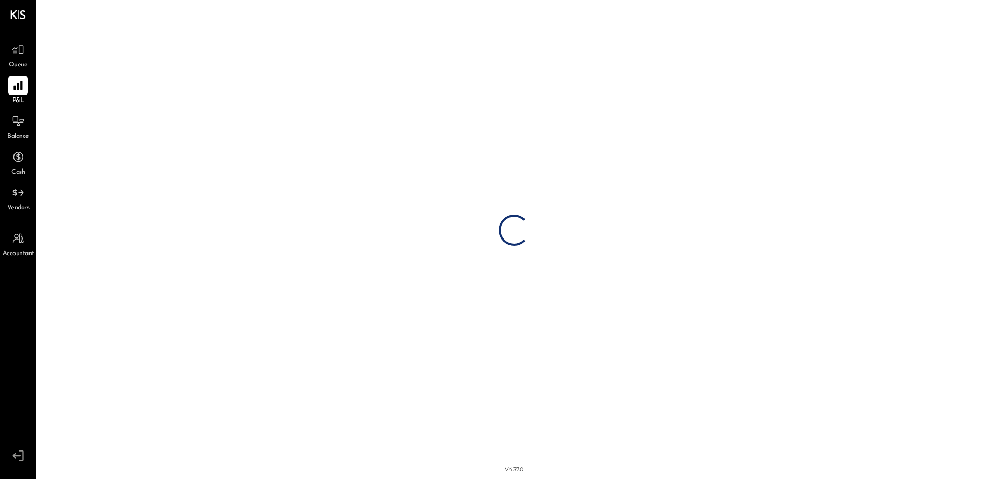
click at [16, 60] on div "Queue" at bounding box center [18, 55] width 20 height 30
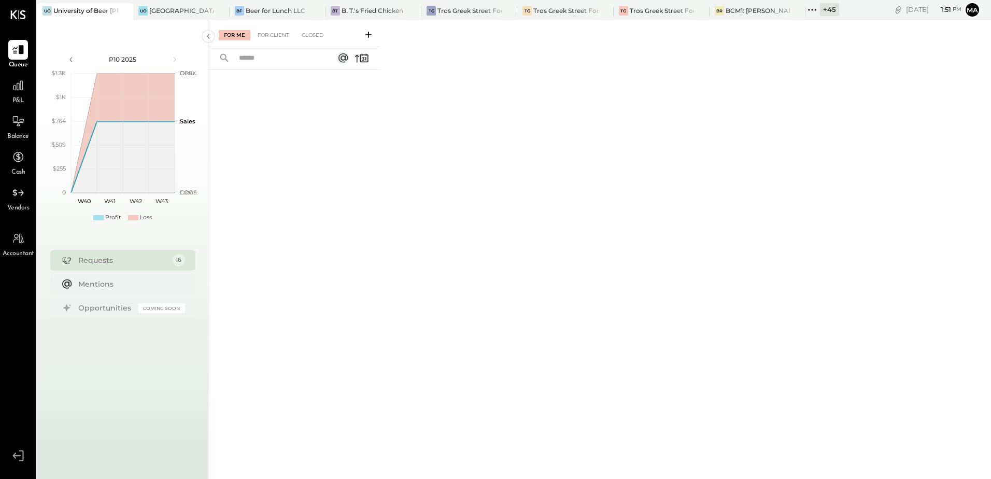
click at [16, 97] on span "P&L" at bounding box center [18, 100] width 12 height 9
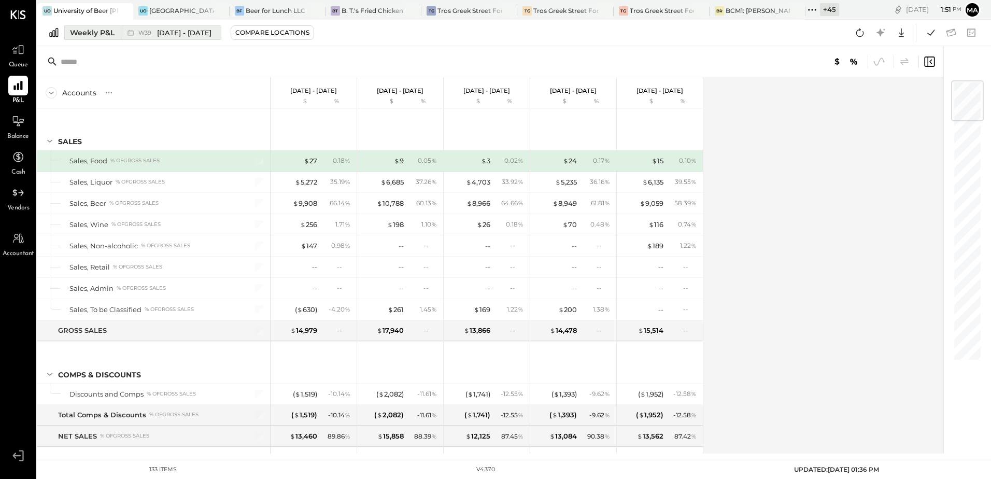
click at [96, 37] on div "Weekly P&L" at bounding box center [92, 32] width 45 height 10
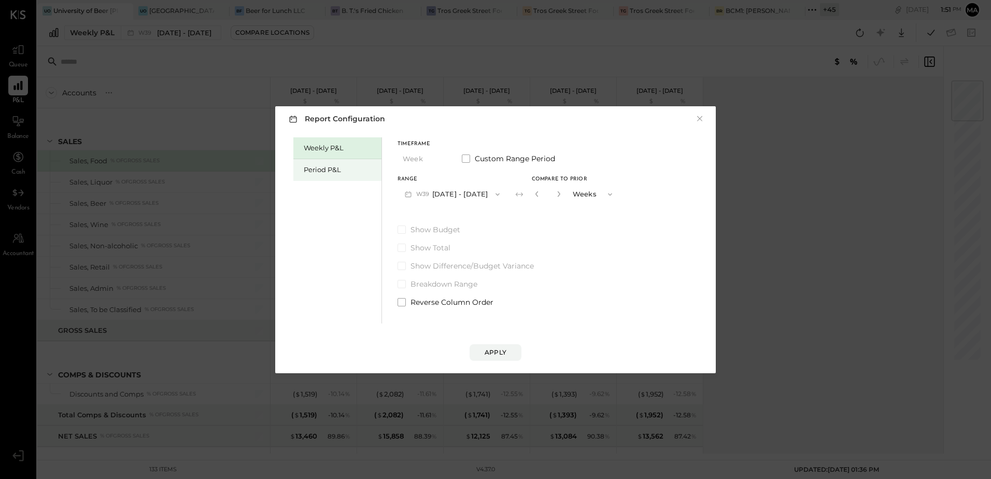
click at [301, 169] on div "Period P&L" at bounding box center [337, 170] width 88 height 22
click at [486, 197] on button "P10 [DATE] - [DATE]" at bounding box center [450, 193] width 106 height 19
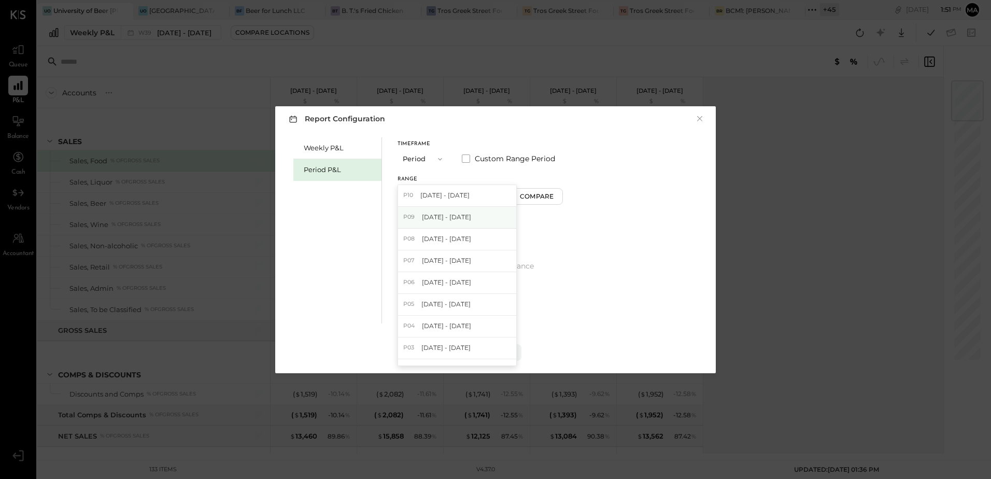
click at [471, 219] on span "[DATE] - [DATE]" at bounding box center [446, 216] width 49 height 9
click at [554, 198] on div "Compare" at bounding box center [538, 196] width 34 height 9
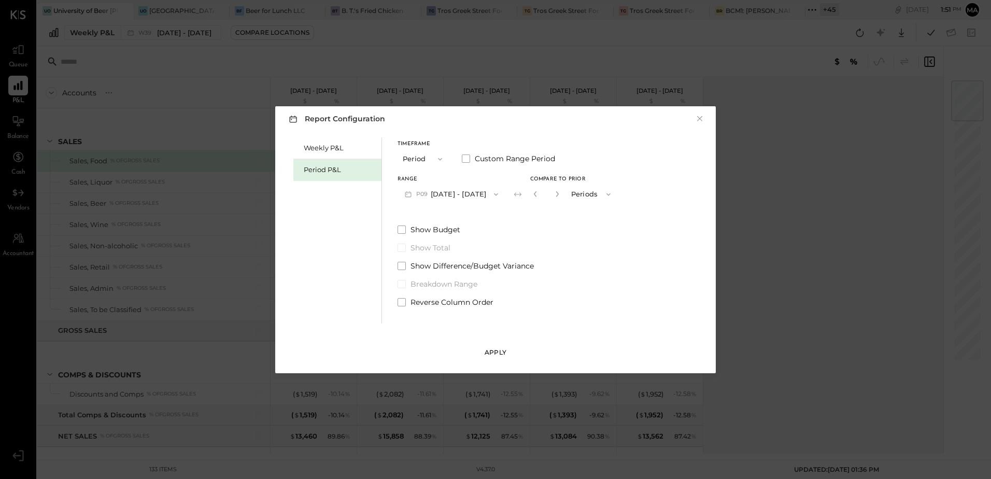
click at [498, 355] on div "Apply" at bounding box center [495, 352] width 22 height 9
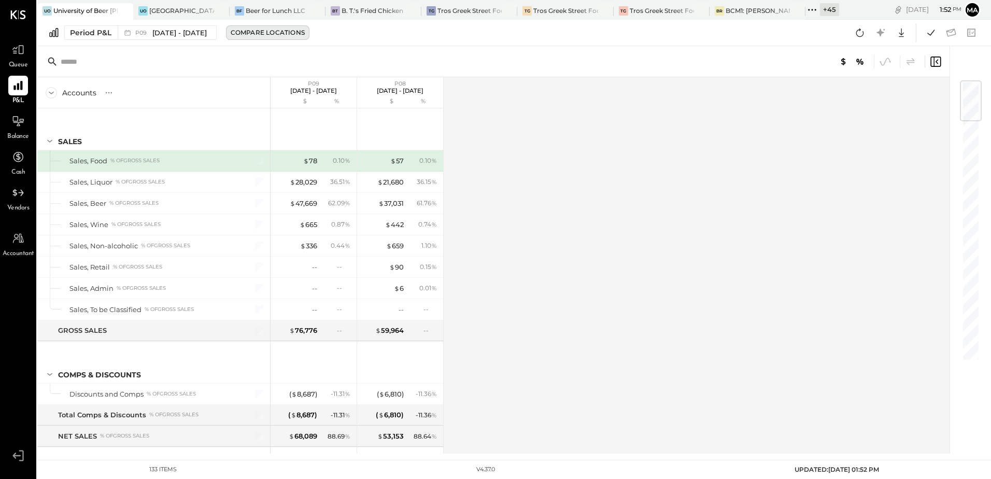
click at [279, 34] on div "Compare Locations" at bounding box center [268, 32] width 74 height 9
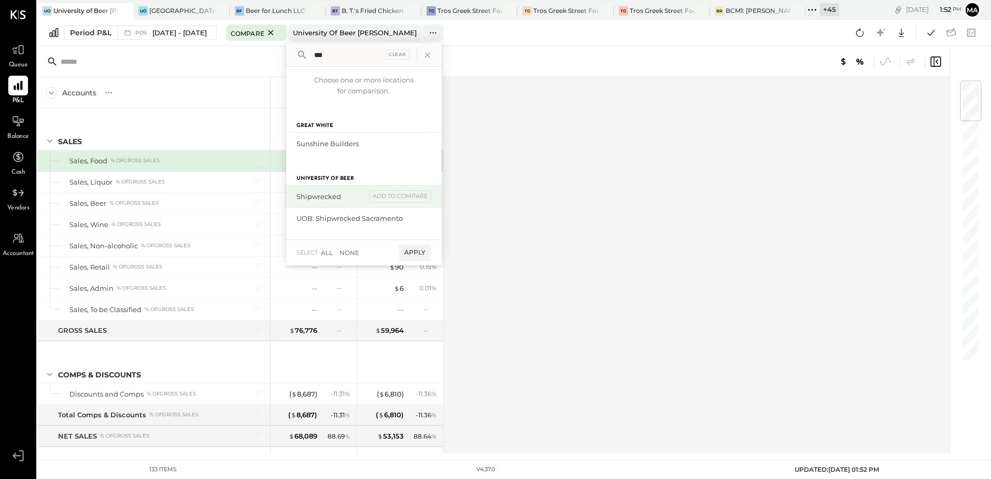
type input "***"
click at [352, 196] on div "Shipwrecked" at bounding box center [330, 197] width 69 height 10
click at [411, 197] on div "add to compare" at bounding box center [400, 196] width 62 height 12
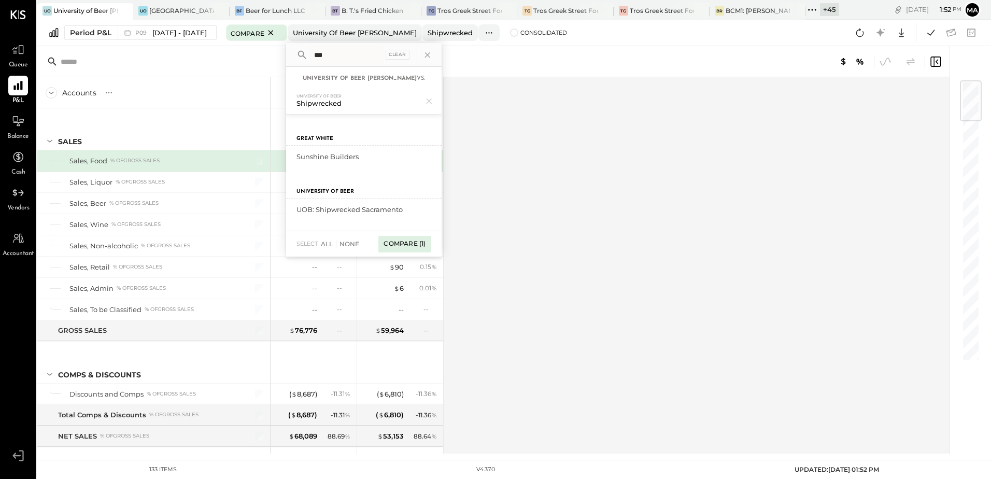
click at [415, 245] on div "Compare (1)" at bounding box center [404, 244] width 52 height 17
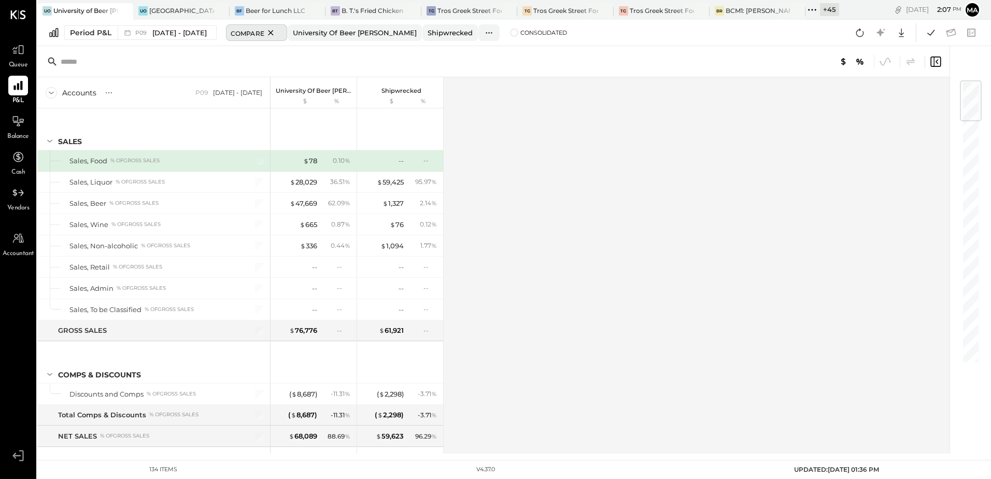
click at [277, 32] on icon at bounding box center [270, 32] width 13 height 12
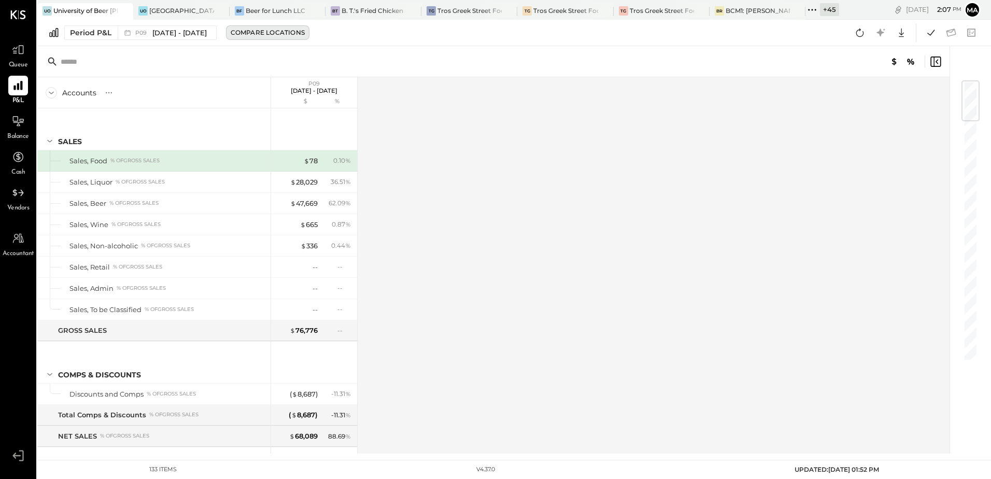
click at [292, 34] on div "Compare Locations" at bounding box center [268, 32] width 74 height 9
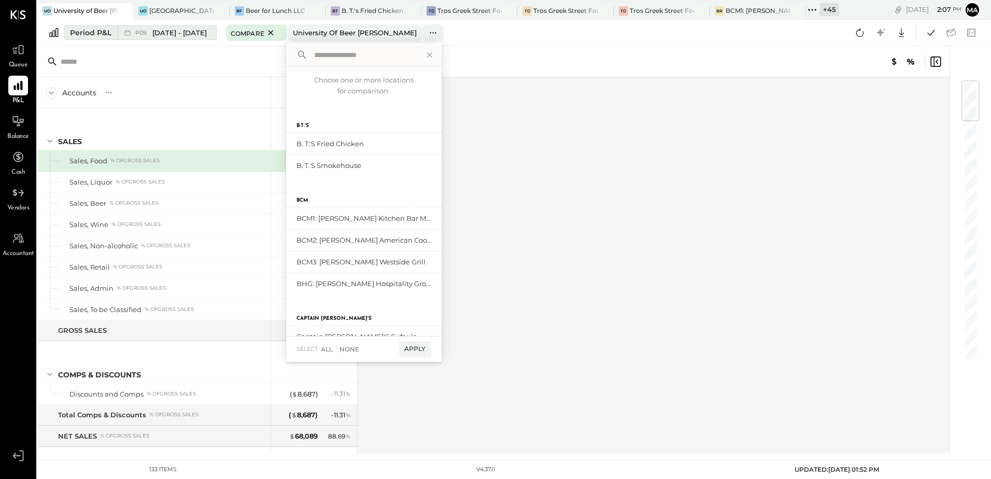
click at [172, 38] on div "P09 [DATE] - [DATE]" at bounding box center [164, 32] width 93 height 13
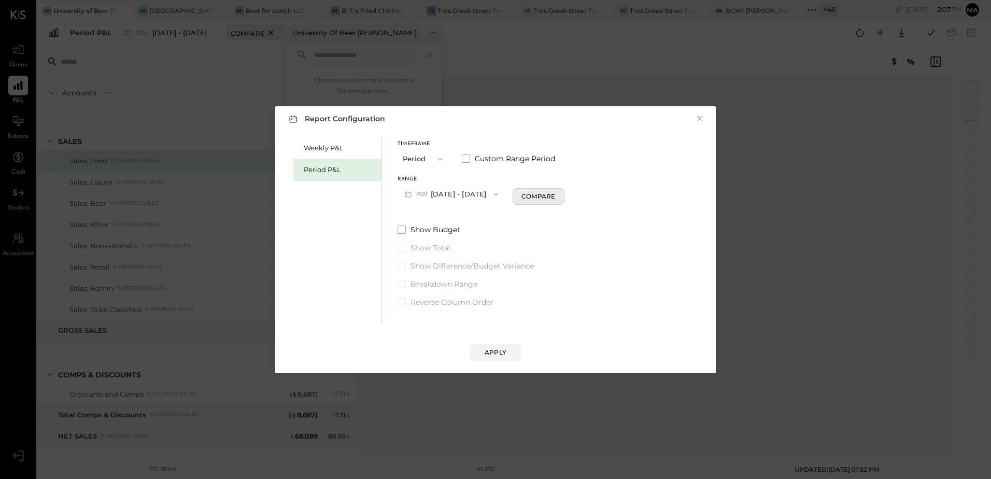
click at [555, 201] on div "Compare" at bounding box center [538, 196] width 34 height 9
click at [558, 193] on icon "button" at bounding box center [556, 194] width 3 height 6
type input "*"
click at [501, 356] on div "Apply" at bounding box center [495, 352] width 22 height 9
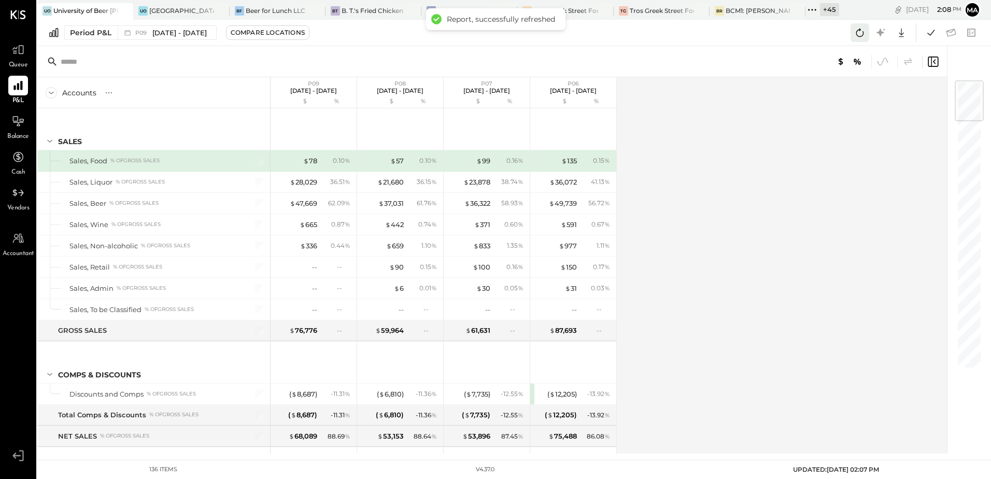
click at [854, 34] on icon at bounding box center [859, 32] width 13 height 13
click at [723, 249] on div "Accounts S % GL P09 [DATE] - [DATE] $ % P08 [DATE] - [DATE] $ % P07 [DATE] - [D…" at bounding box center [492, 265] width 911 height 376
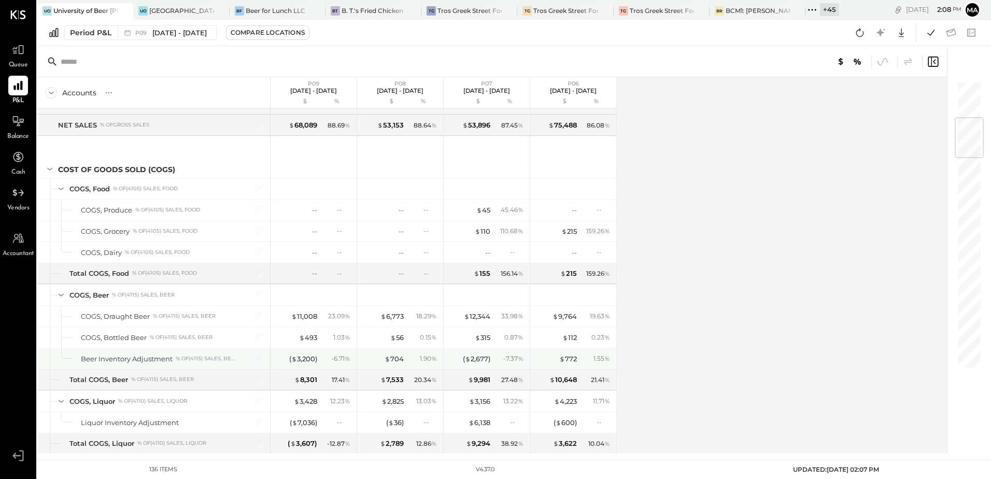
scroll to position [363, 0]
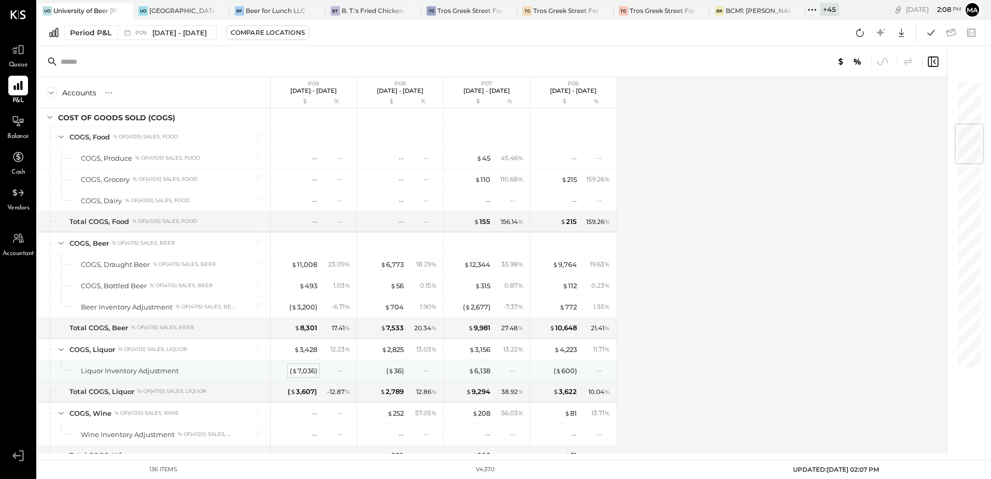
click at [303, 373] on div "( $ 7,036 )" at bounding box center [303, 371] width 27 height 10
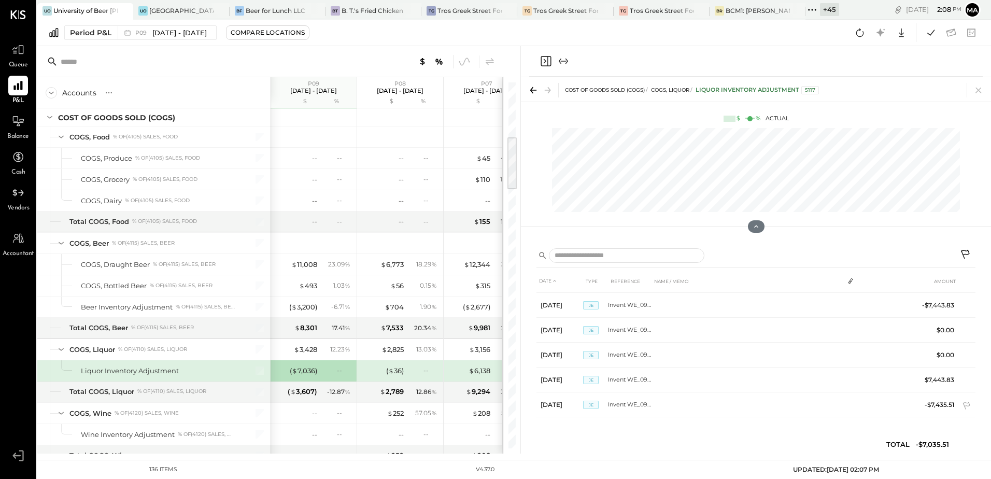
scroll to position [1432, 0]
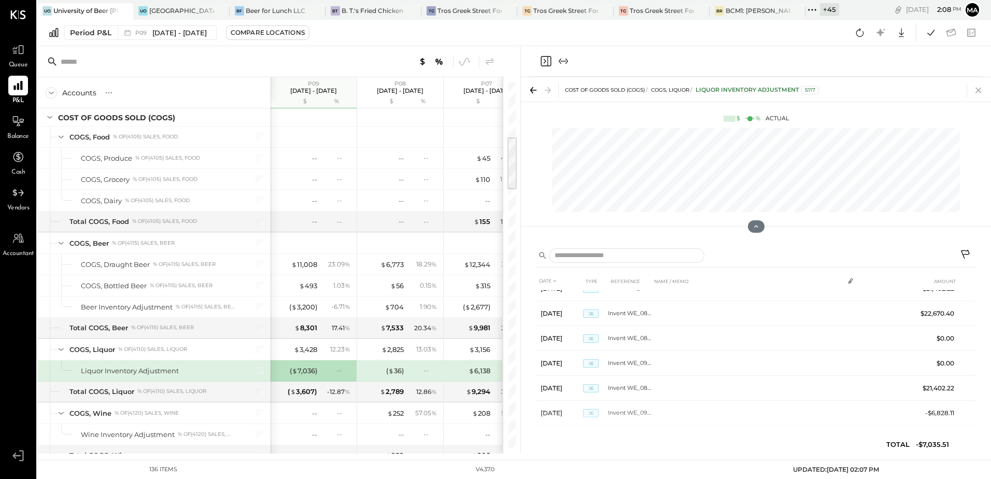
click at [978, 90] on icon at bounding box center [978, 91] width 6 height 6
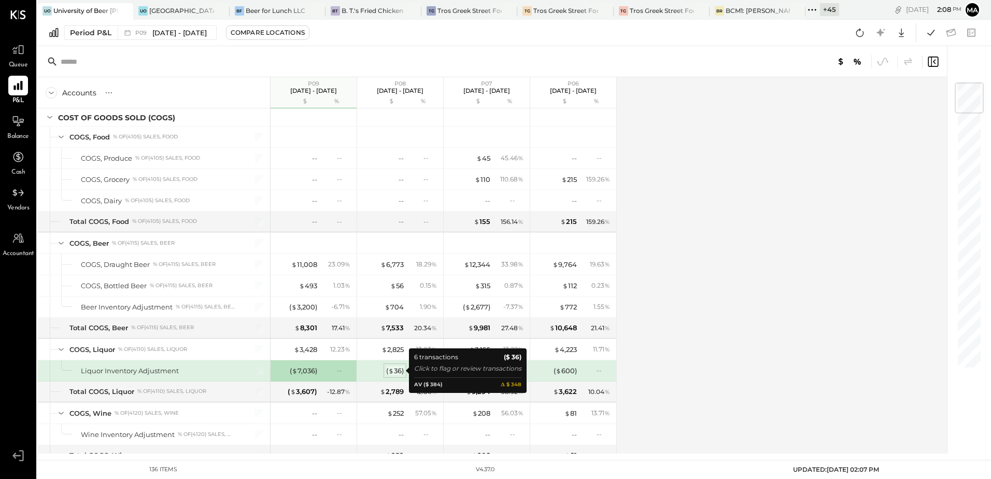
click at [397, 372] on div "( $ 36 )" at bounding box center [395, 371] width 18 height 10
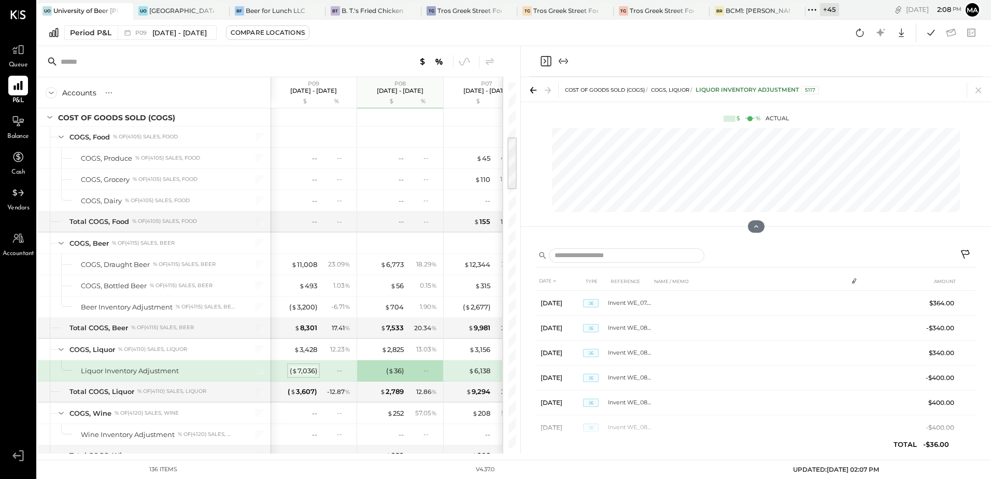
click at [302, 373] on div "( $ 7,036 )" at bounding box center [303, 371] width 27 height 10
click at [287, 371] on div "( $ 7,036 )" at bounding box center [296, 371] width 41 height 10
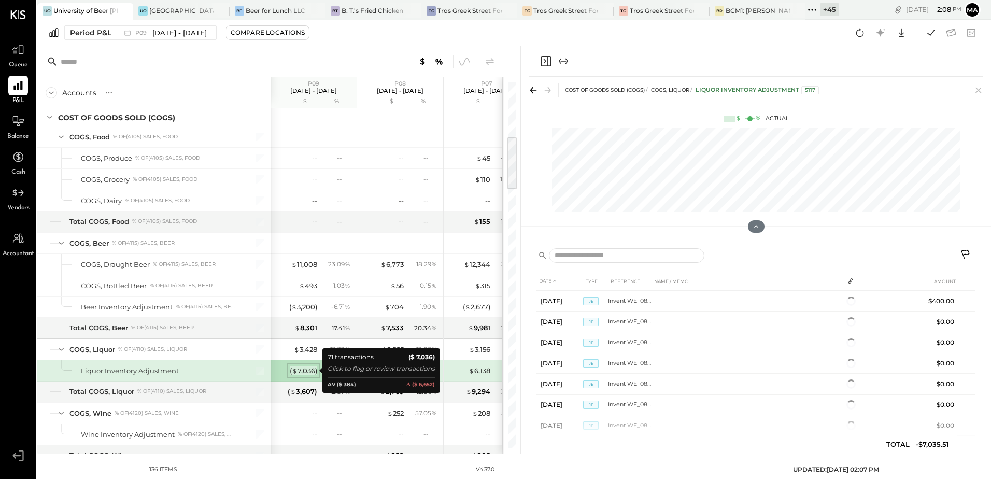
click at [298, 372] on div "( $ 7,036 )" at bounding box center [303, 371] width 27 height 10
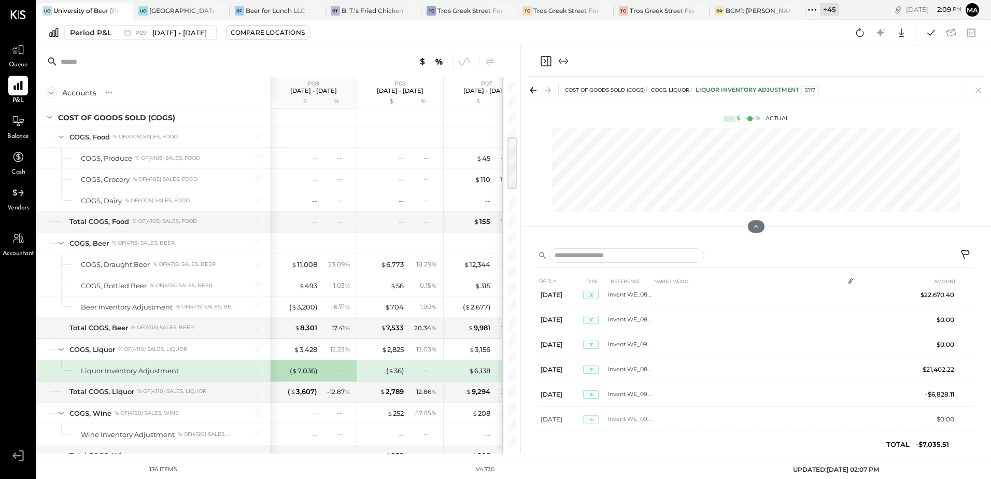
scroll to position [1639, 0]
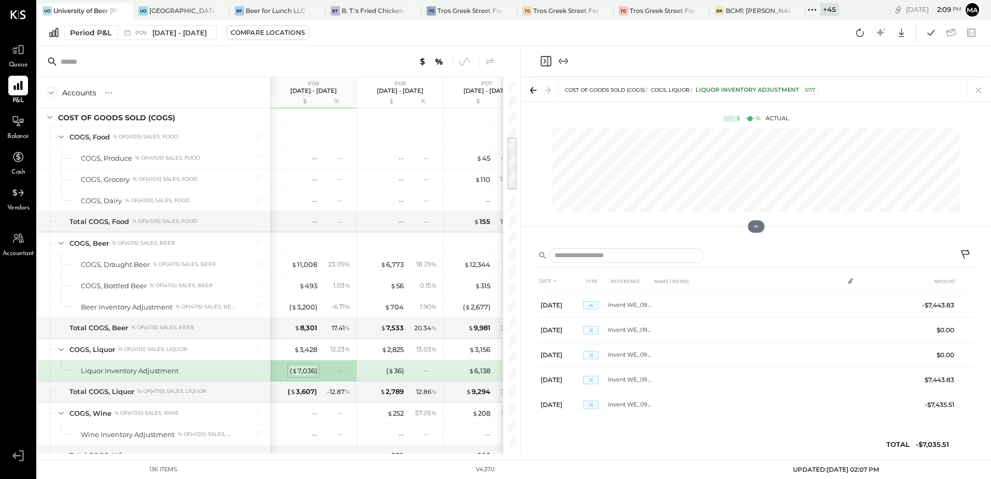
click at [307, 370] on div "( $ 7,036 )" at bounding box center [303, 371] width 27 height 10
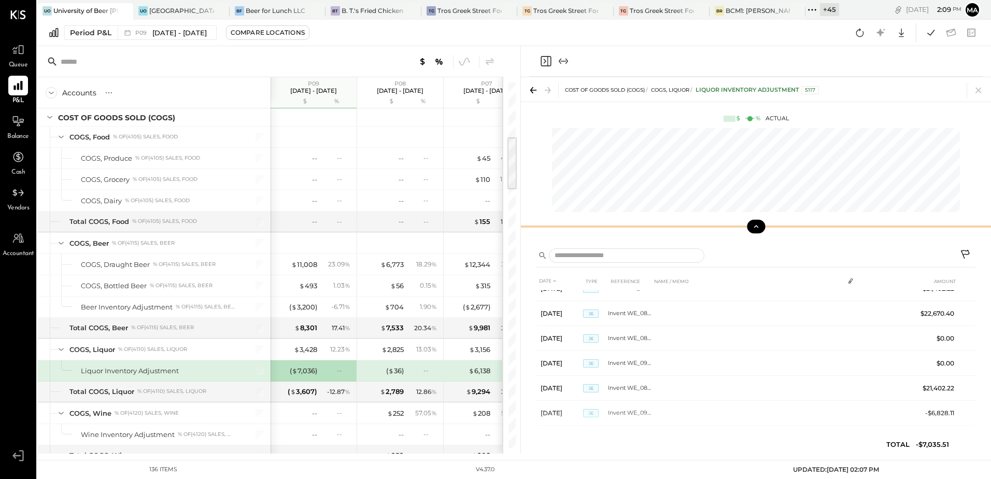
click at [754, 228] on icon at bounding box center [755, 226] width 9 height 9
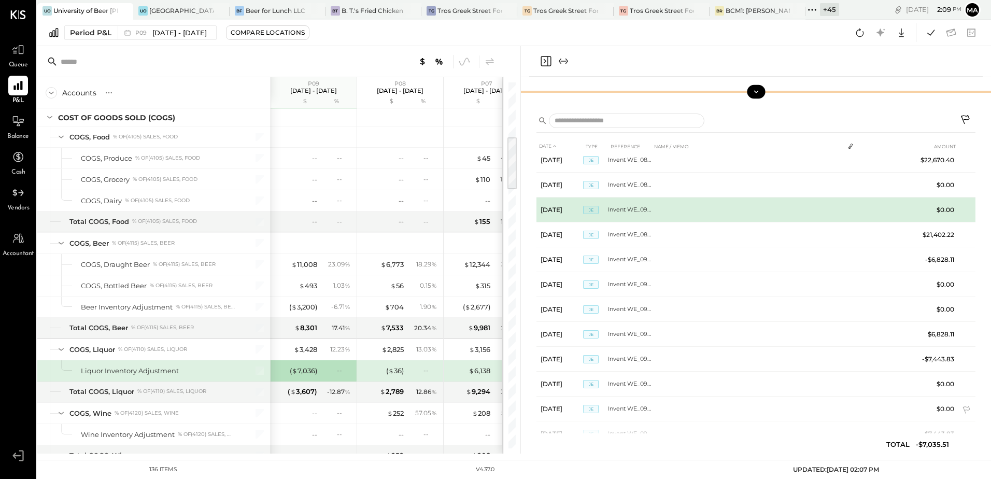
scroll to position [1505, 0]
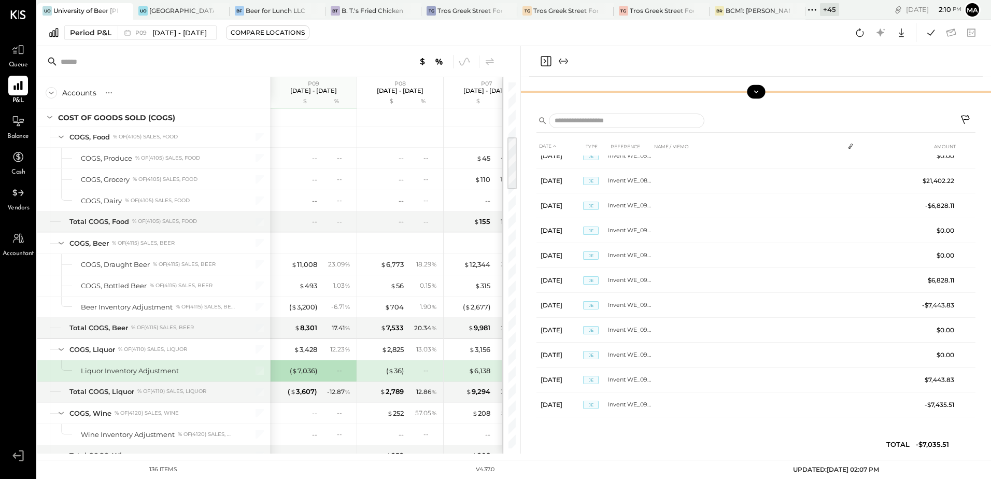
click at [721, 33] on div "Period P&L P09 [DATE] - [DATE] Compare Locations Google Sheets Excel" at bounding box center [513, 33] width 953 height 26
click at [546, 59] on icon "Close panel" at bounding box center [545, 61] width 12 height 12
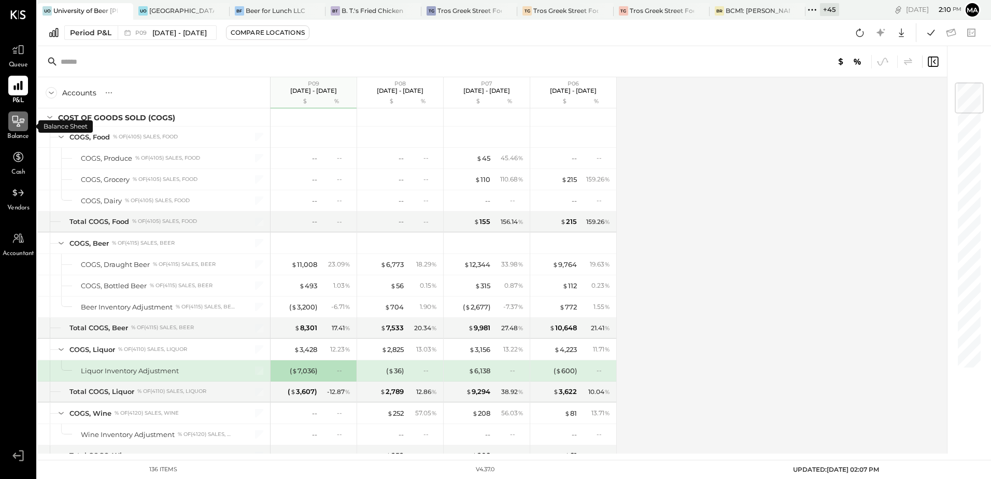
click at [13, 129] on div at bounding box center [18, 121] width 20 height 20
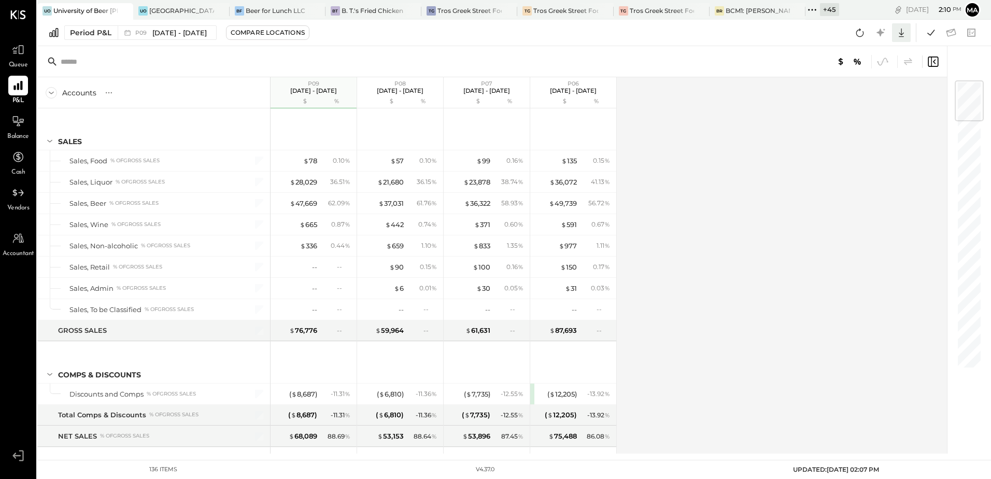
click at [903, 32] on icon at bounding box center [900, 32] width 13 height 13
click at [855, 97] on div "Excel" at bounding box center [868, 93] width 83 height 22
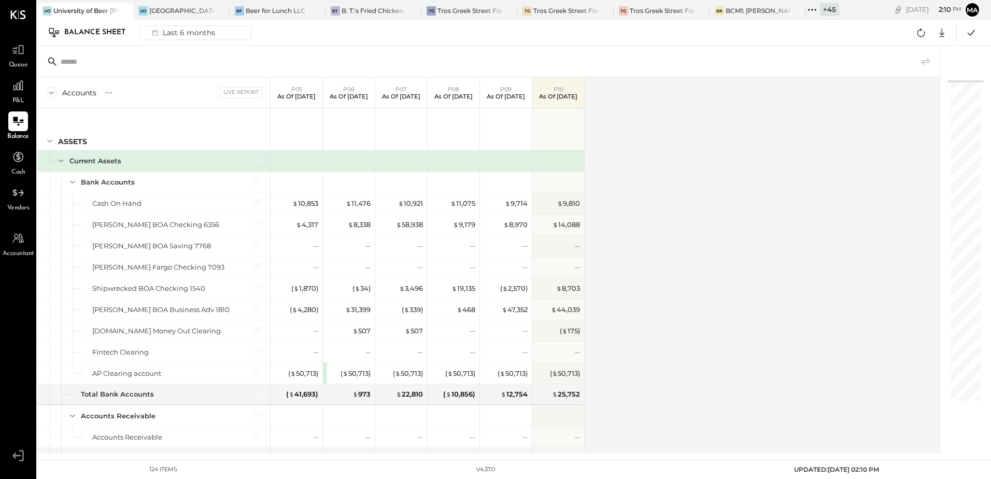
drag, startPoint x: 841, startPoint y: 236, endPoint x: 881, endPoint y: 204, distance: 51.2
click at [841, 236] on div "Accounts S GL Live Report P05 As of May 25th 2025 P06 As of Jun 29th 2025 P07 A…" at bounding box center [489, 265] width 904 height 376
click at [943, 34] on icon at bounding box center [941, 32] width 13 height 13
click at [900, 94] on div "Excel" at bounding box center [909, 93] width 83 height 22
click at [670, 319] on div "Accounts S GL Live Report P05 As of May 25th 2025 P06 As of Jun 29th 2025 P07 A…" at bounding box center [489, 265] width 904 height 376
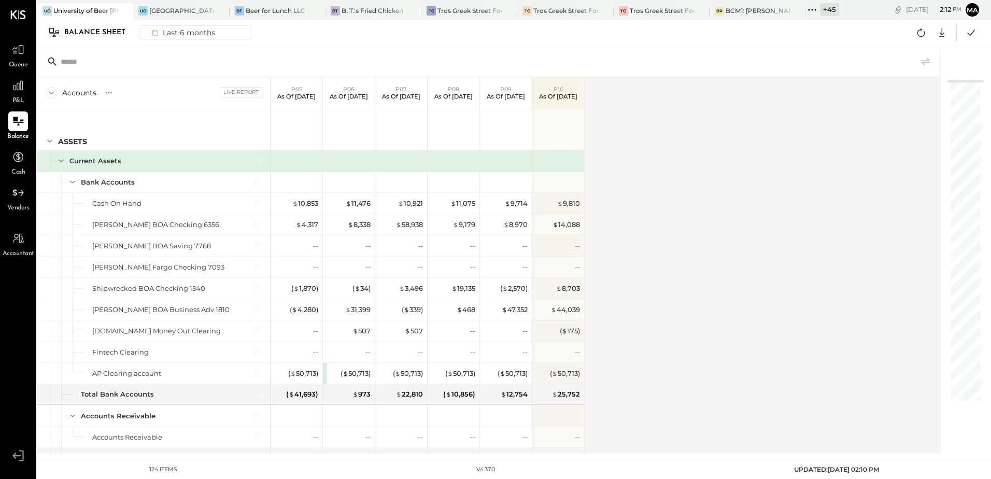
click at [695, 205] on div "Accounts S GL Live Report P05 As of May 25th 2025 P06 As of Jun 29th 2025 P07 A…" at bounding box center [489, 265] width 904 height 376
